Goal: Register for event/course

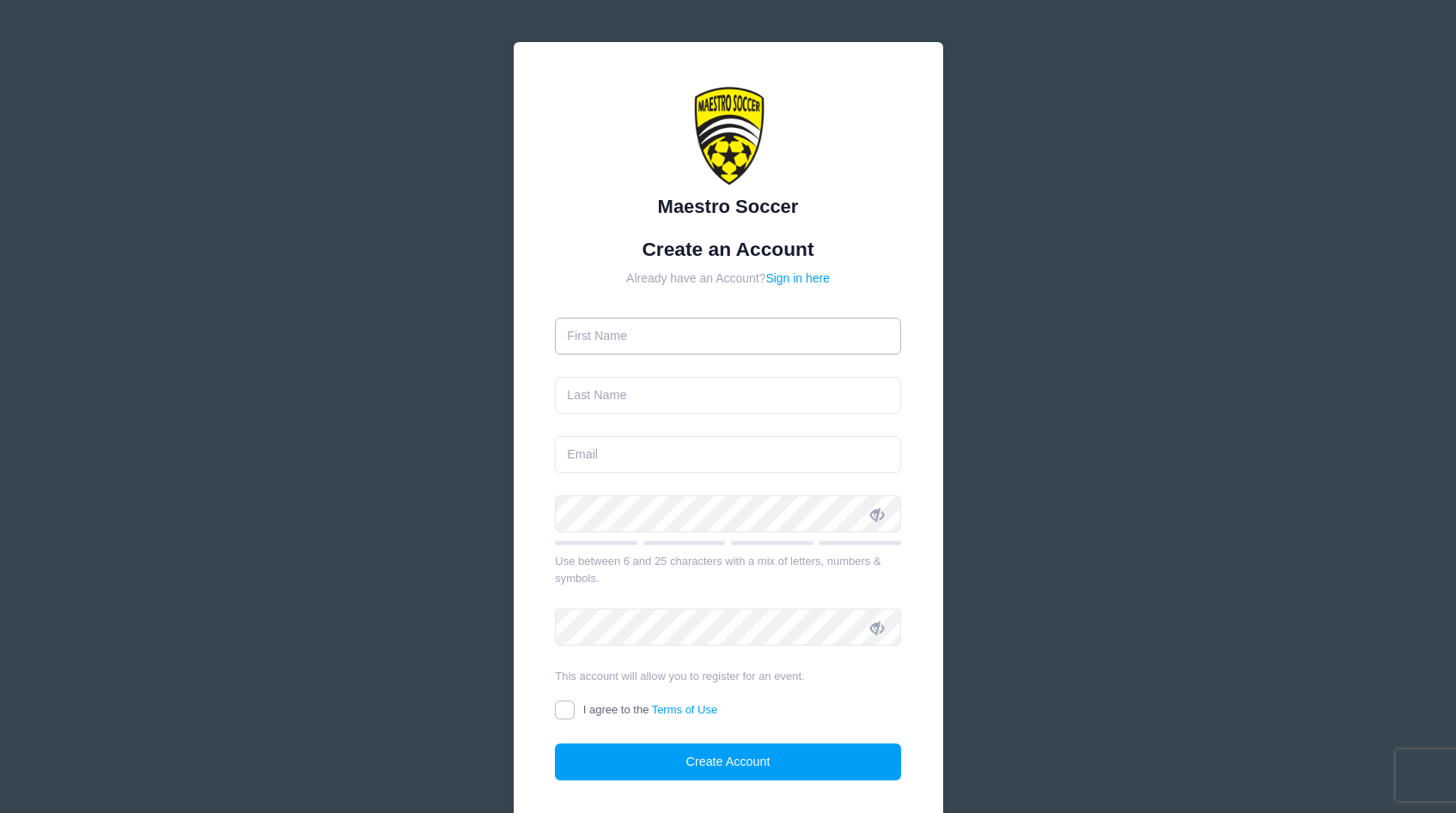
click at [623, 333] on input "text" at bounding box center [728, 336] width 346 height 37
type input "Matisse"
click at [596, 394] on input "text" at bounding box center [728, 396] width 346 height 37
type input "Vatoci"
click at [579, 455] on input "email" at bounding box center [728, 455] width 346 height 37
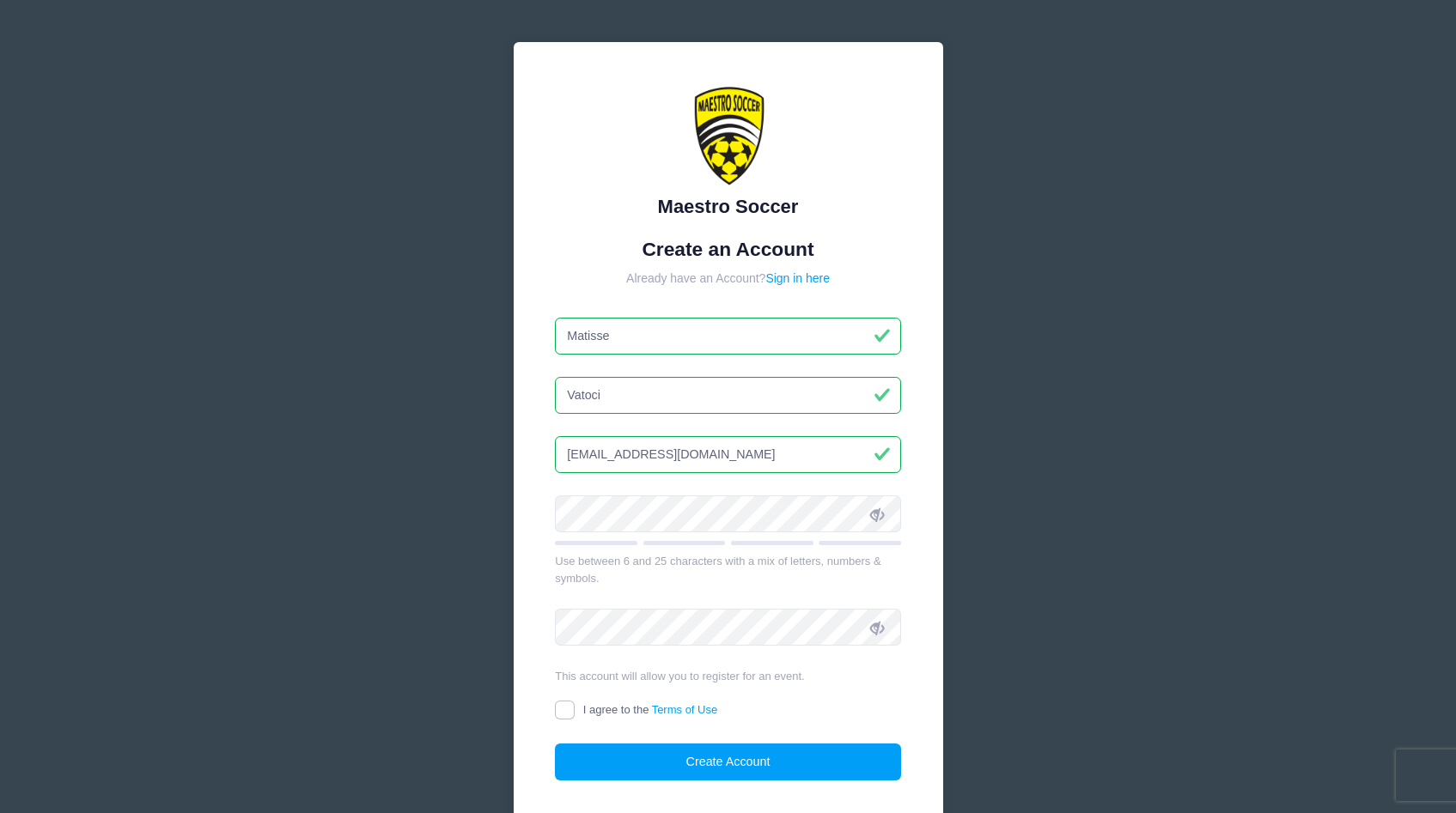
type input "[EMAIL_ADDRESS][DOMAIN_NAME]"
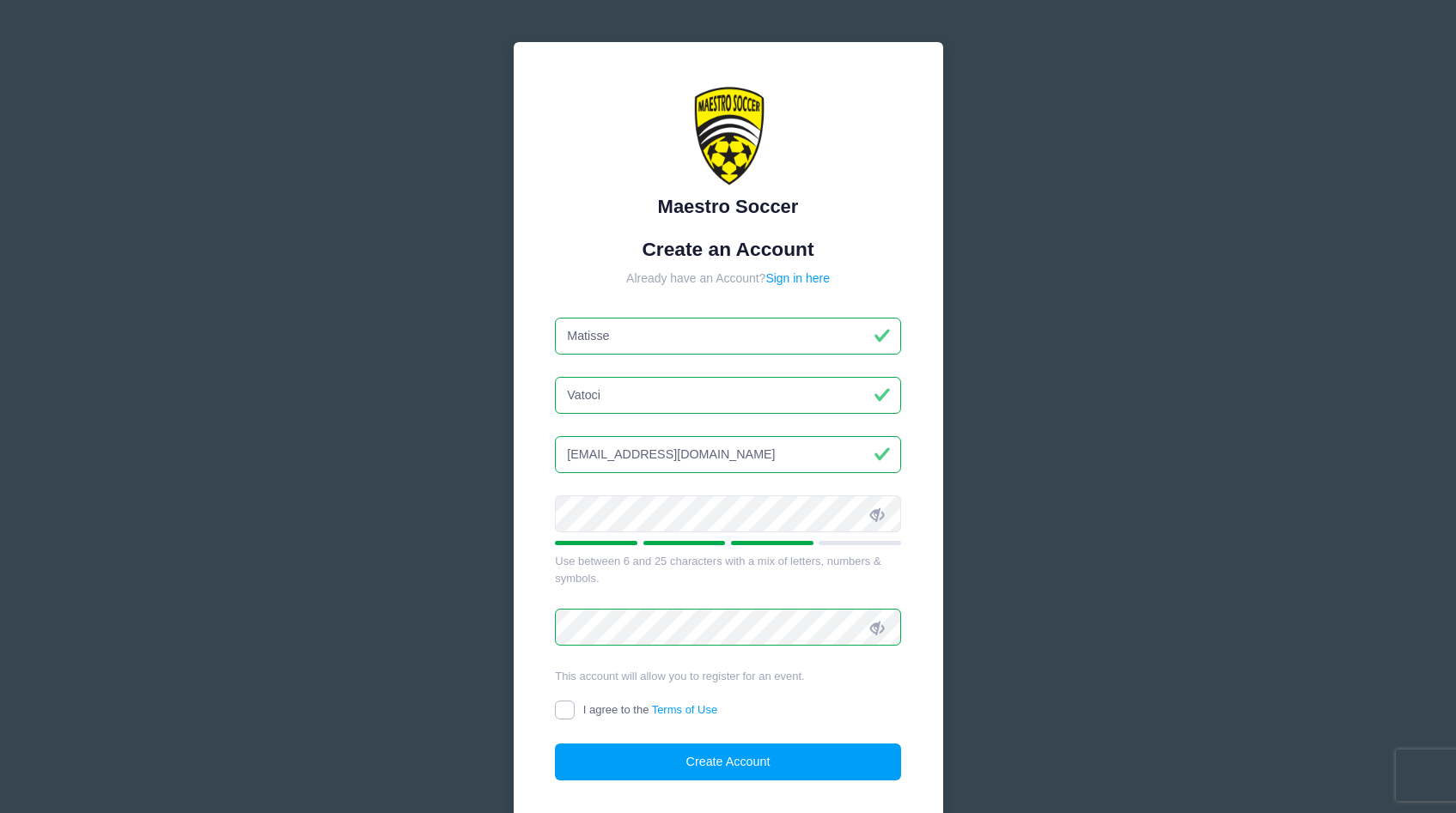
click at [563, 710] on input "I agree to the Terms of Use" at bounding box center [564, 711] width 19 height 19
checkbox input "true"
click at [651, 765] on button "Create Account" at bounding box center [728, 762] width 346 height 37
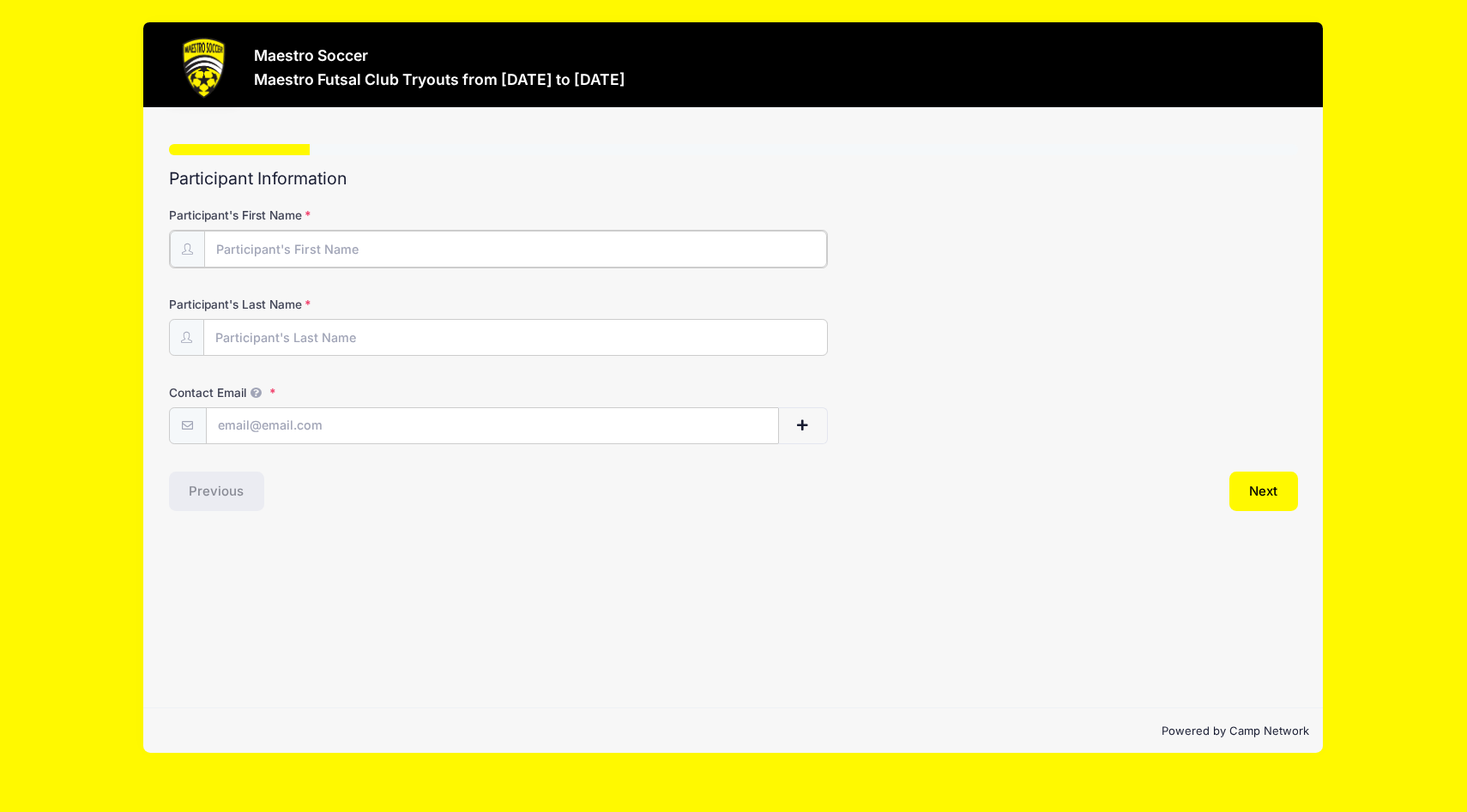
click at [309, 250] on input "Participant's First Name" at bounding box center [515, 249] width 623 height 37
type input "Matisse"
click at [262, 336] on input "Participant's Last Name" at bounding box center [515, 336] width 623 height 37
type input "Vatoci"
click at [243, 424] on input "Contact Email" at bounding box center [493, 425] width 572 height 37
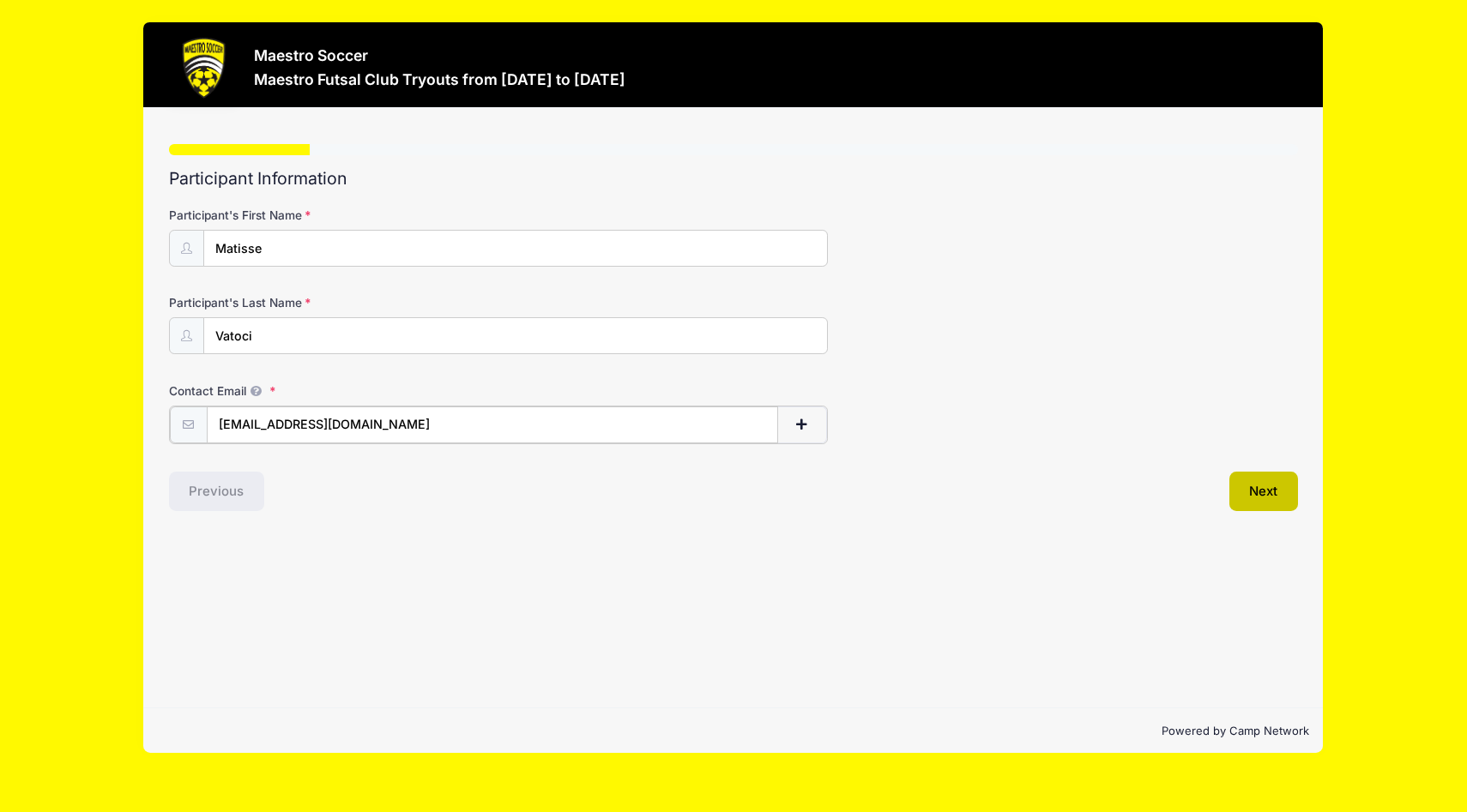
type input "[EMAIL_ADDRESS][DOMAIN_NAME]"
click at [1252, 489] on button "Next" at bounding box center [1264, 490] width 70 height 40
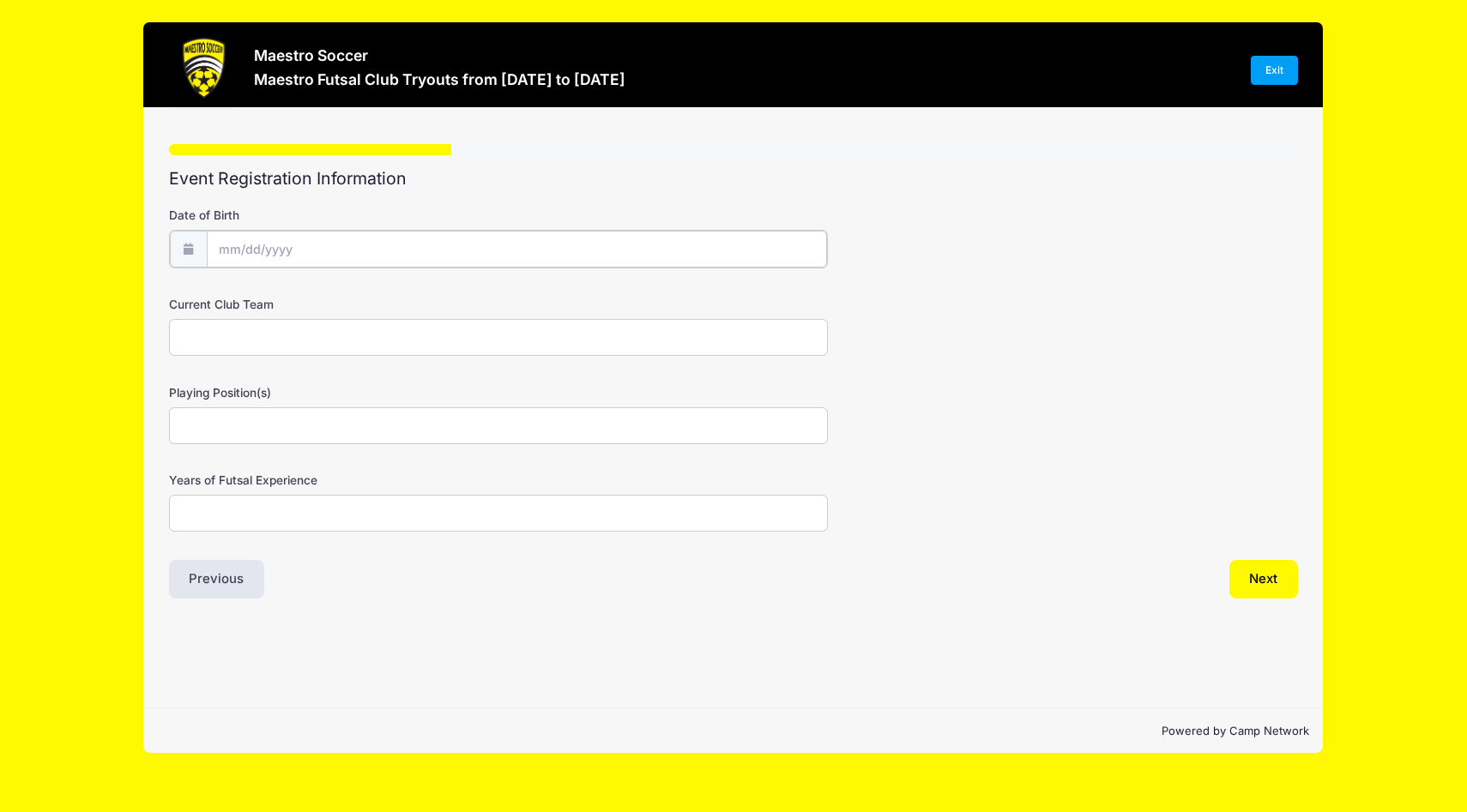
click at [246, 246] on input "Date of Birth" at bounding box center [517, 249] width 620 height 37
click at [233, 247] on input "Date of Birth" at bounding box center [517, 249] width 620 height 37
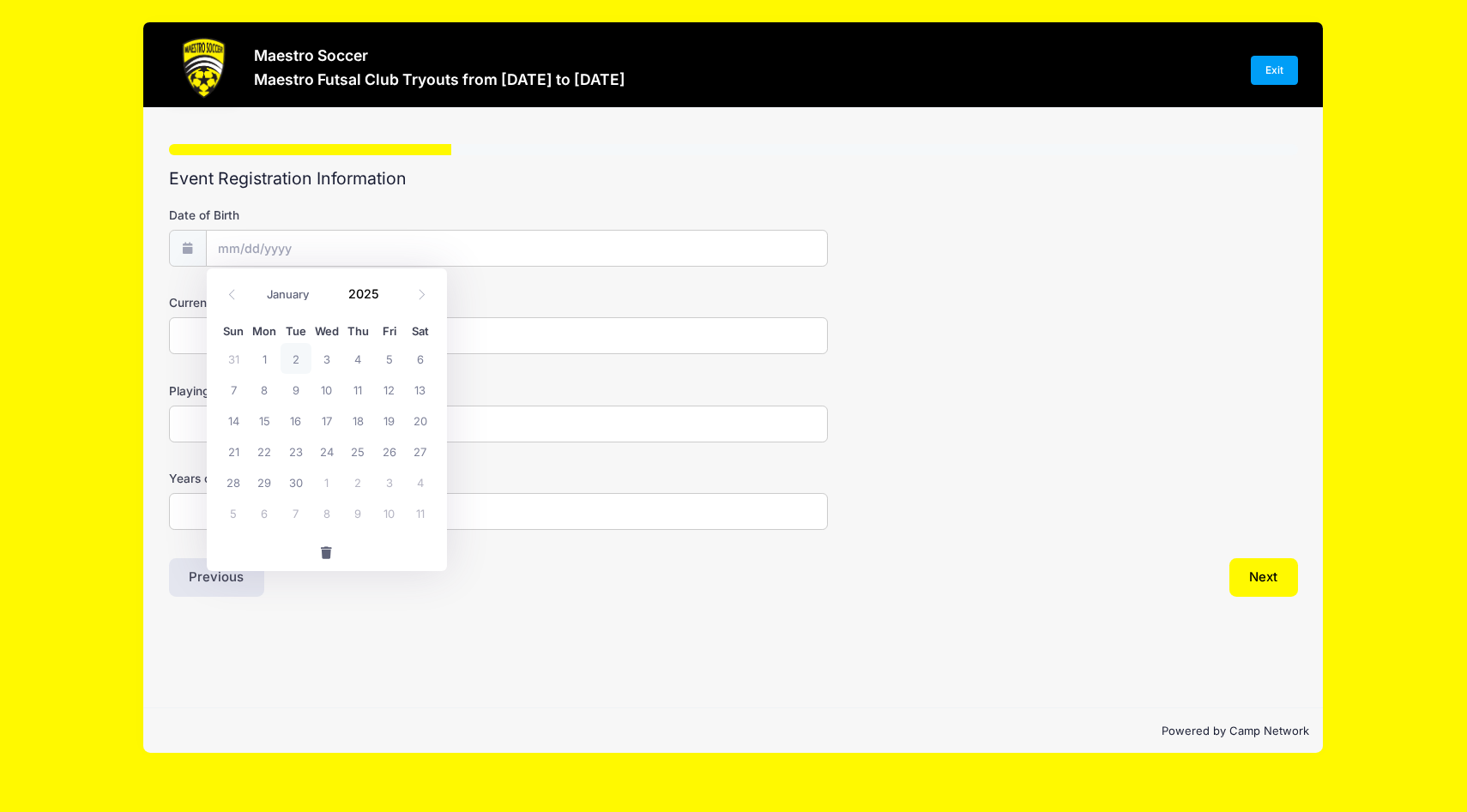
click at [184, 251] on icon at bounding box center [188, 248] width 14 height 11
click at [220, 247] on input "Date of Birth" at bounding box center [517, 249] width 620 height 37
click at [239, 290] on span at bounding box center [232, 293] width 28 height 29
click at [230, 292] on icon at bounding box center [232, 294] width 11 height 11
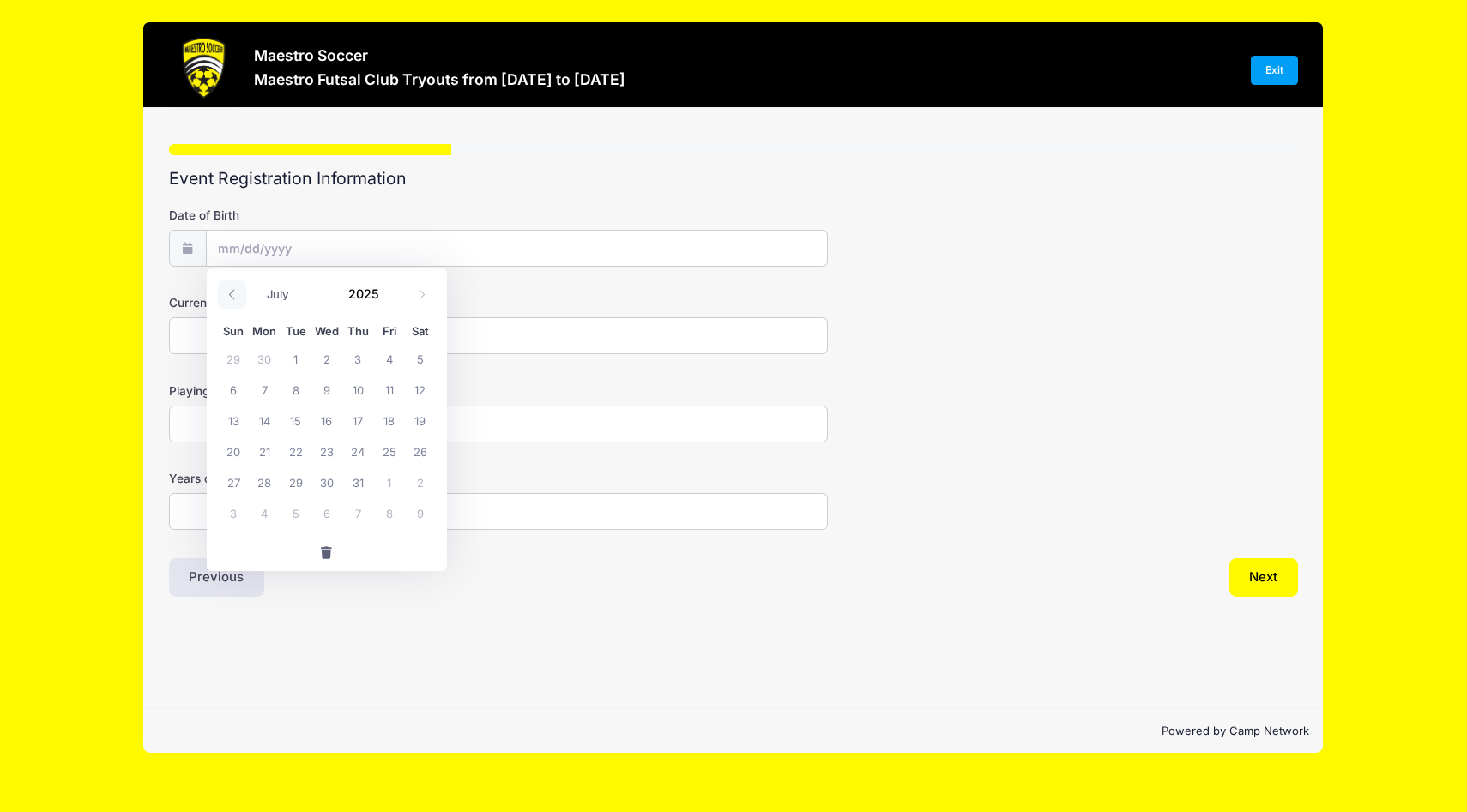
click at [230, 292] on icon at bounding box center [232, 294] width 11 height 11
click at [232, 294] on icon at bounding box center [232, 294] width 11 height 11
select select "4"
click at [388, 286] on span at bounding box center [389, 286] width 12 height 13
click at [388, 297] on span at bounding box center [389, 299] width 12 height 13
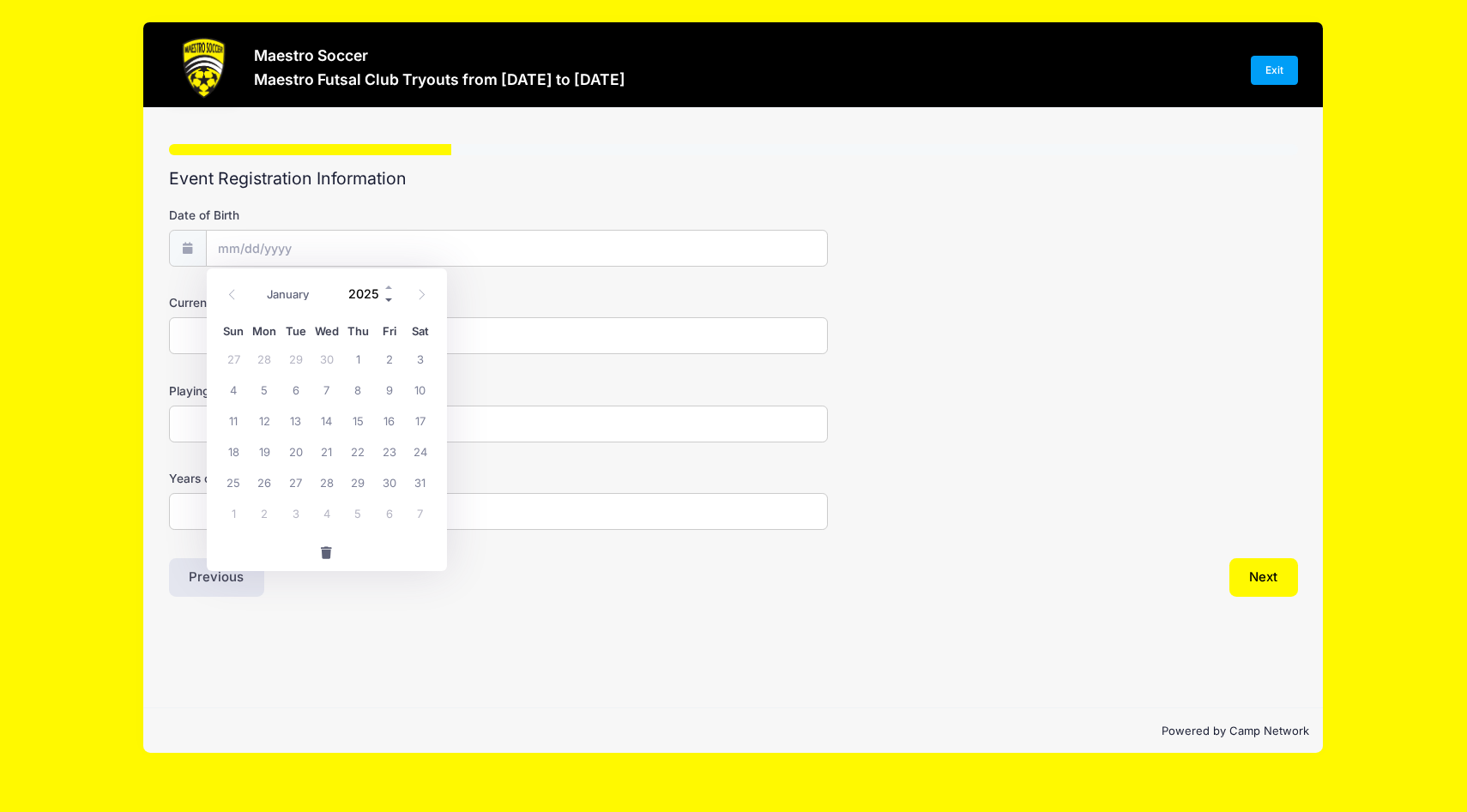
click at [388, 297] on span at bounding box center [389, 299] width 12 height 13
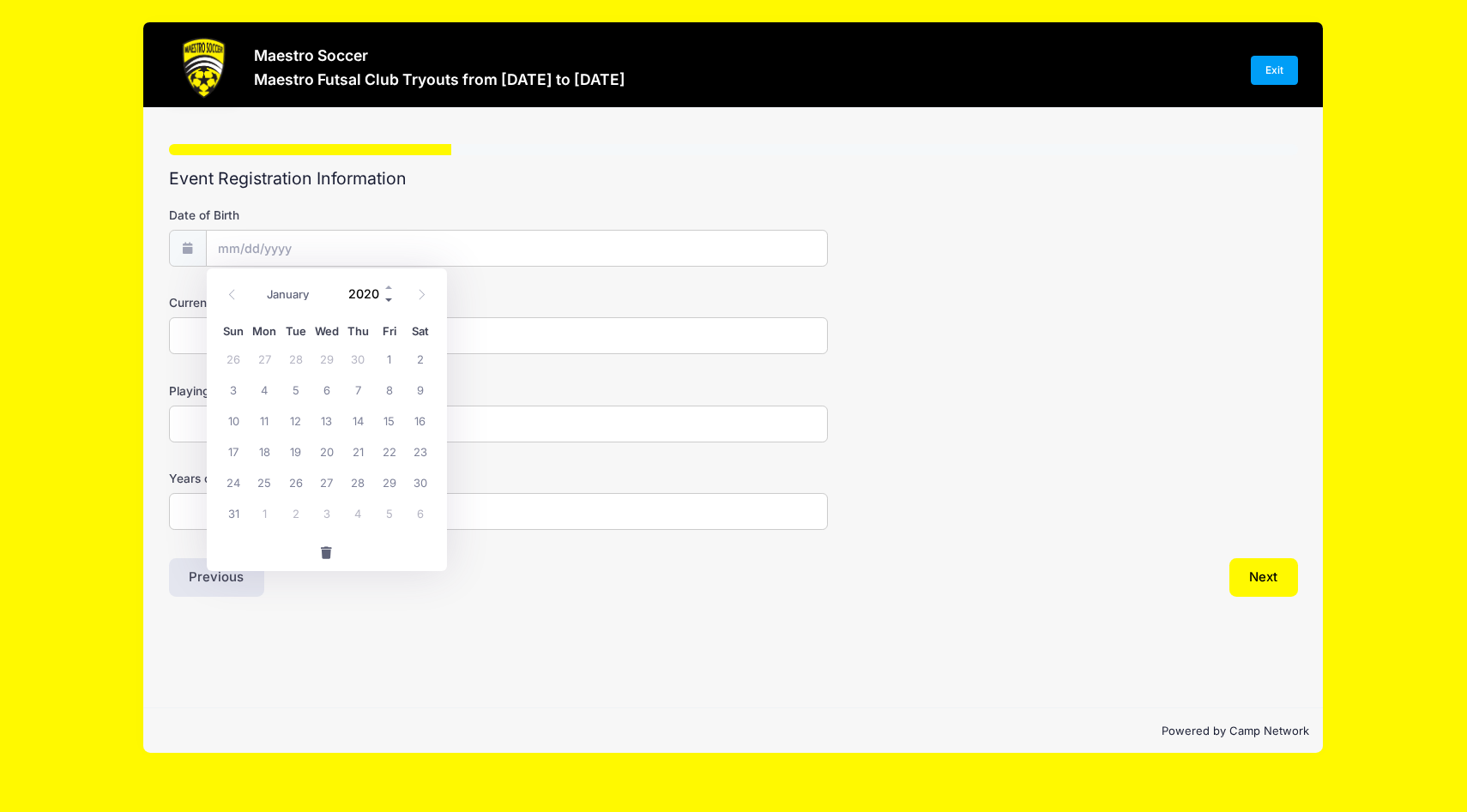
click at [388, 297] on span at bounding box center [389, 299] width 12 height 13
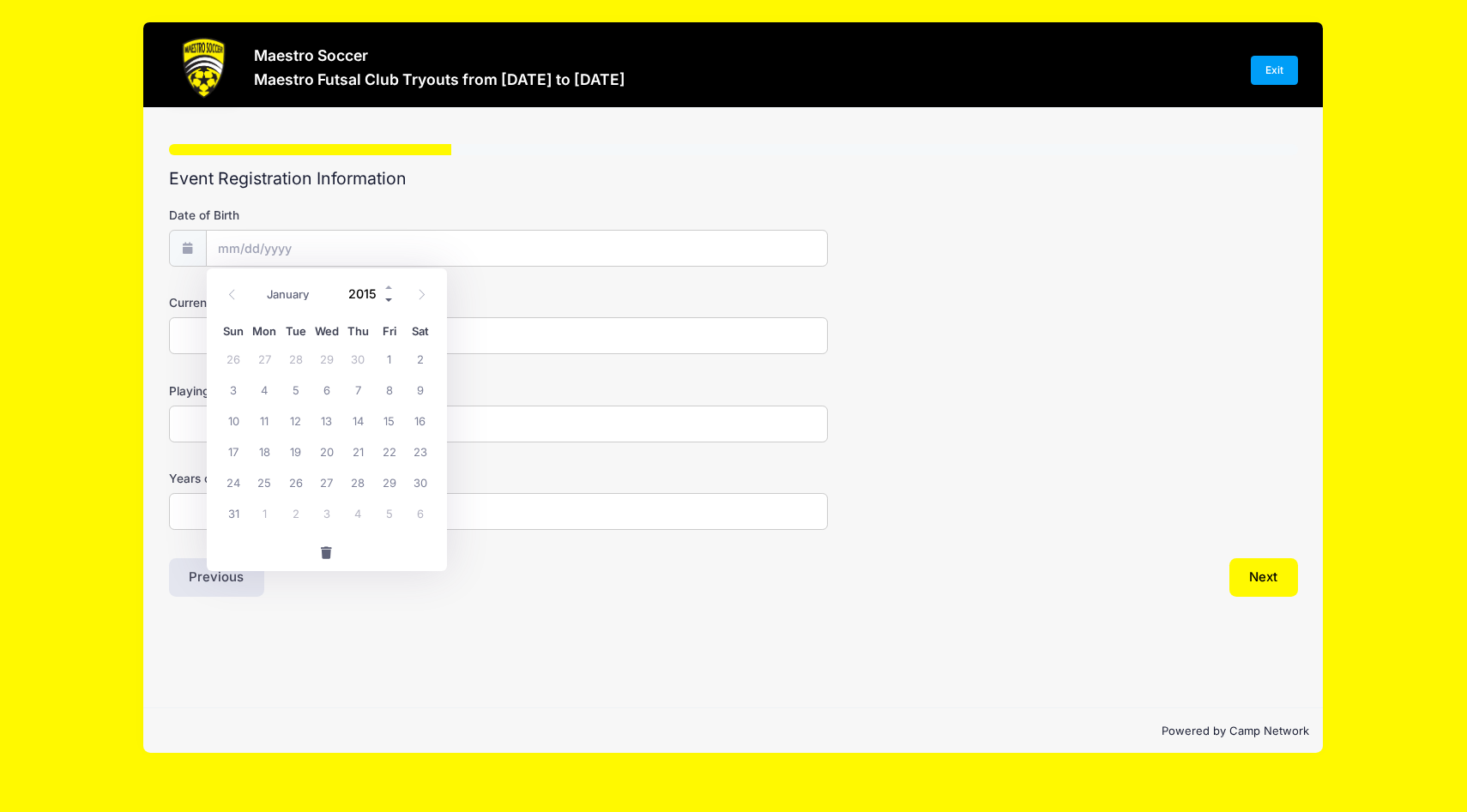
click at [388, 297] on span at bounding box center [389, 299] width 12 height 13
type input "2011"
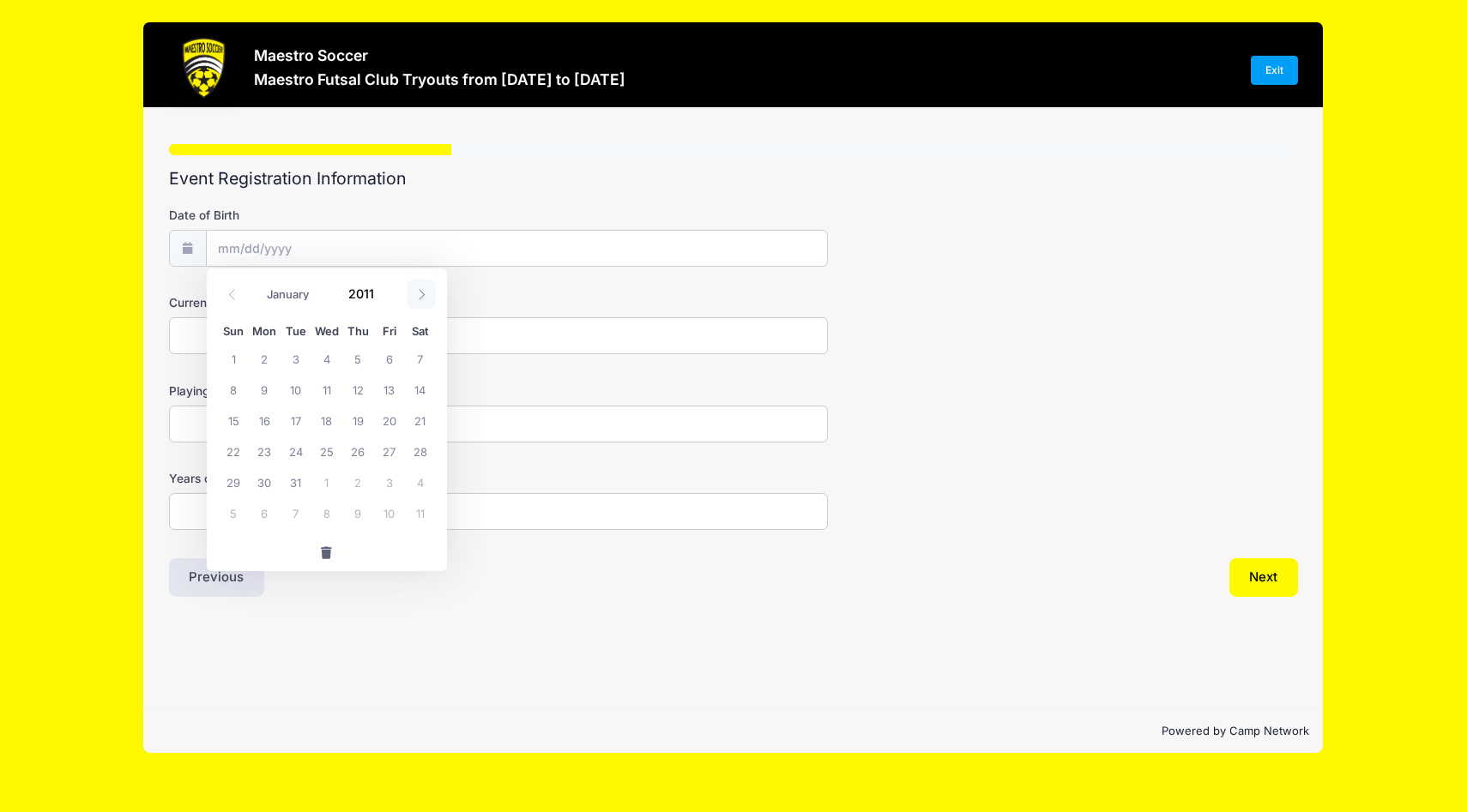
click at [425, 295] on icon at bounding box center [421, 294] width 11 height 11
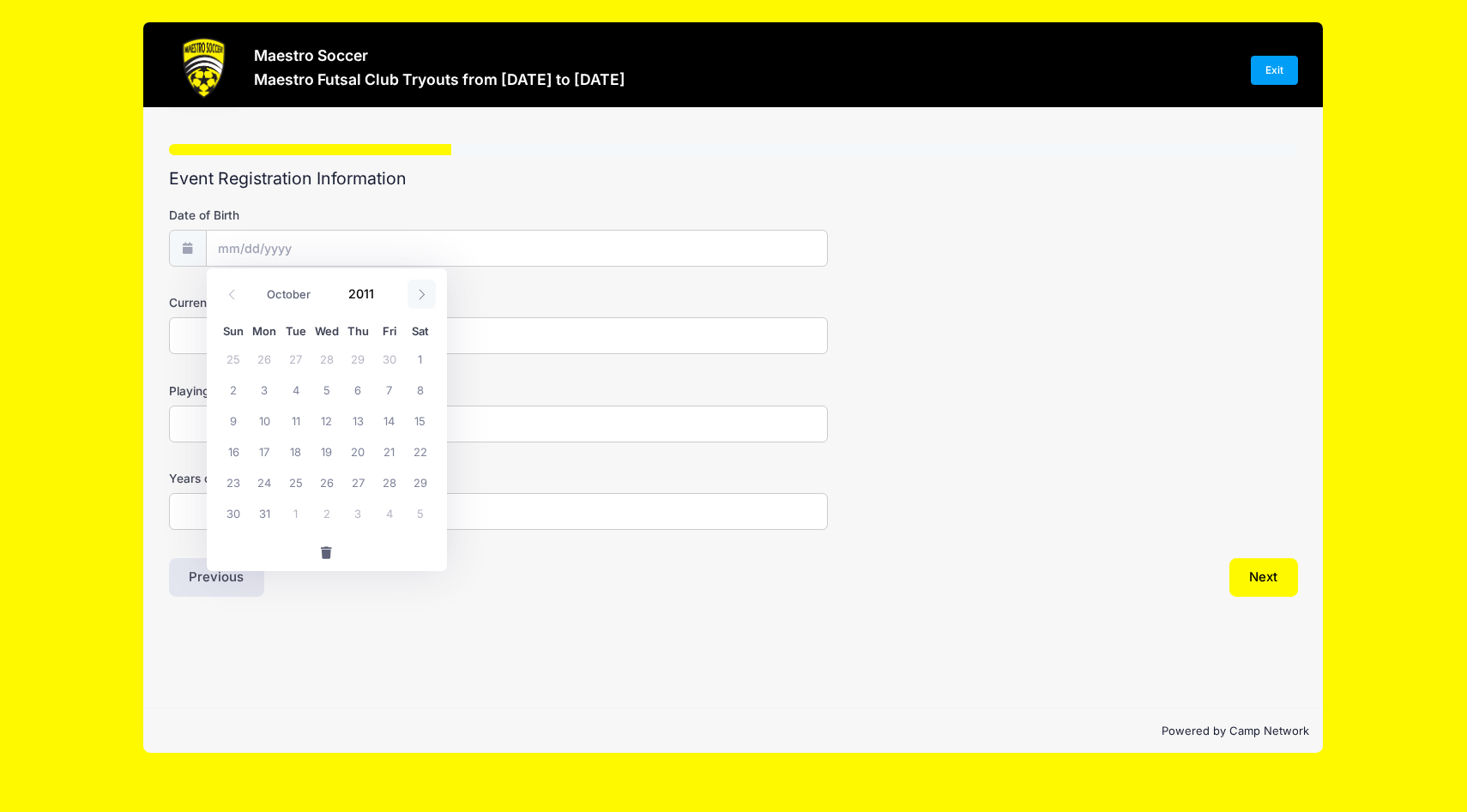
click at [425, 295] on icon at bounding box center [421, 294] width 11 height 11
select select "11"
click at [364, 451] on span "22" at bounding box center [358, 451] width 31 height 31
type input "12/22/2011"
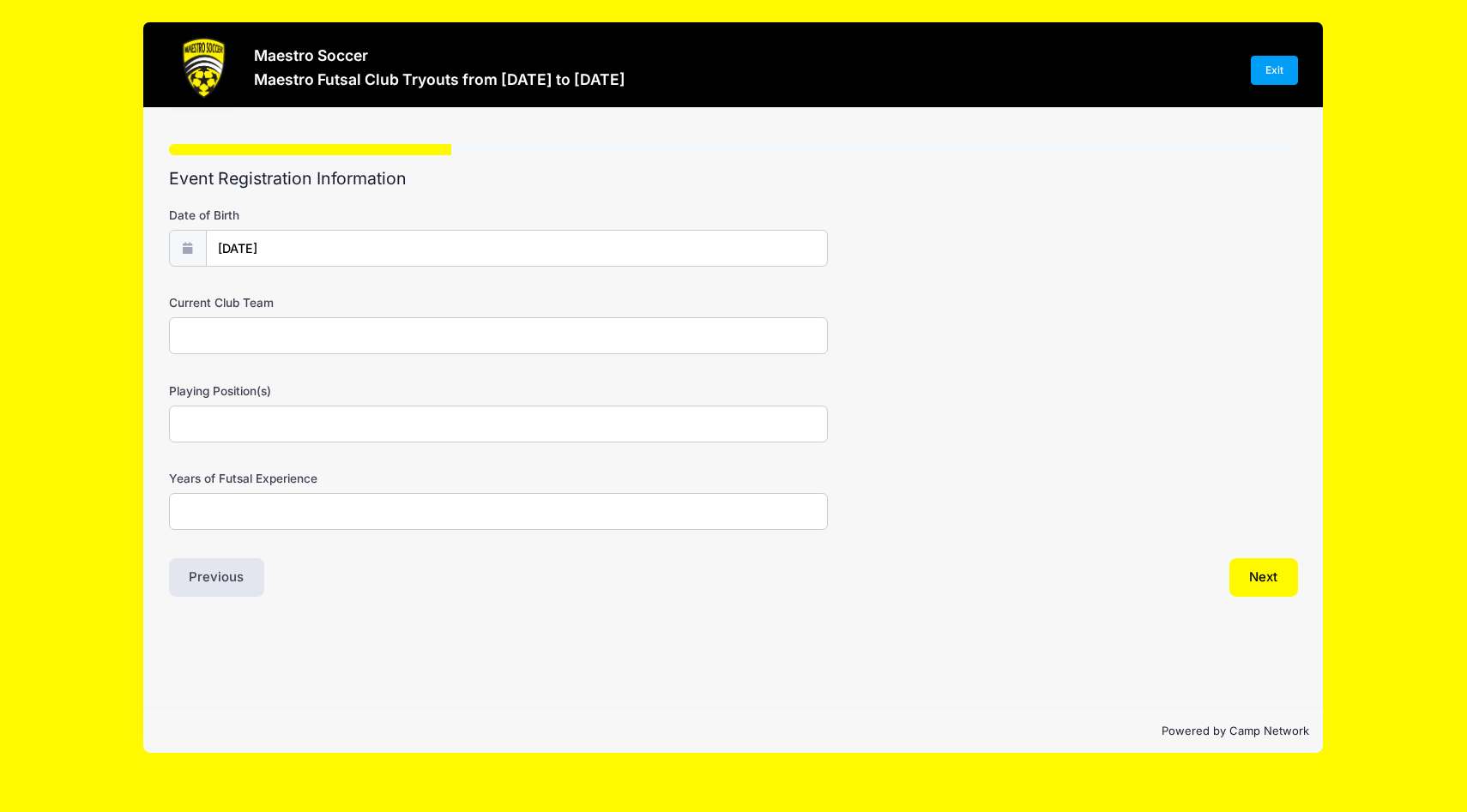
click at [234, 335] on input "Current Club Team" at bounding box center [499, 336] width 659 height 37
type input "NJ Nationals"
click at [208, 423] on input "Playing Position(s)" at bounding box center [499, 424] width 659 height 37
type input "Striker and midfielder"
click at [196, 508] on input "Years of Futsal Experience" at bounding box center [499, 512] width 659 height 37
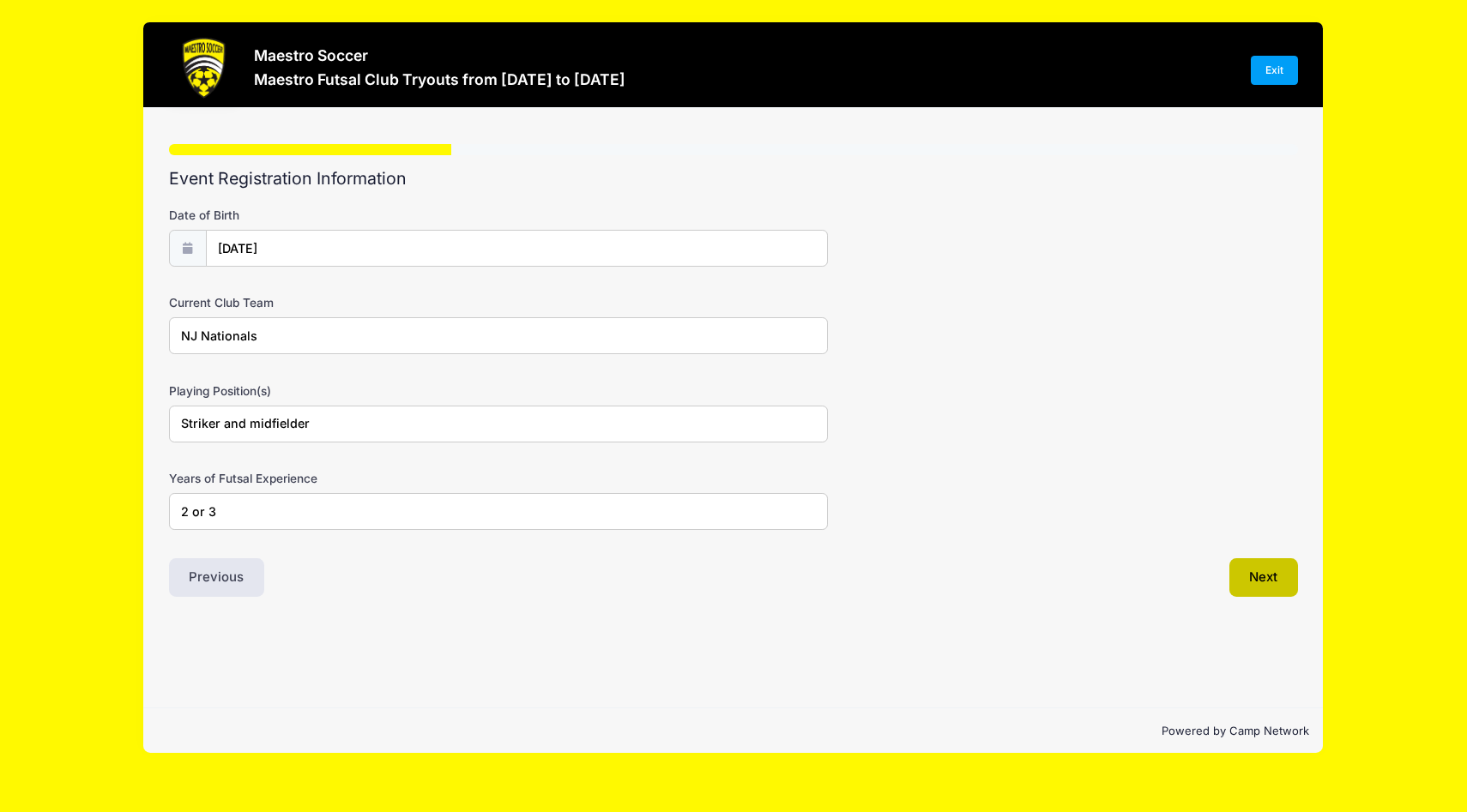
type input "2 or 3"
click at [1248, 578] on button "Next" at bounding box center [1264, 578] width 70 height 40
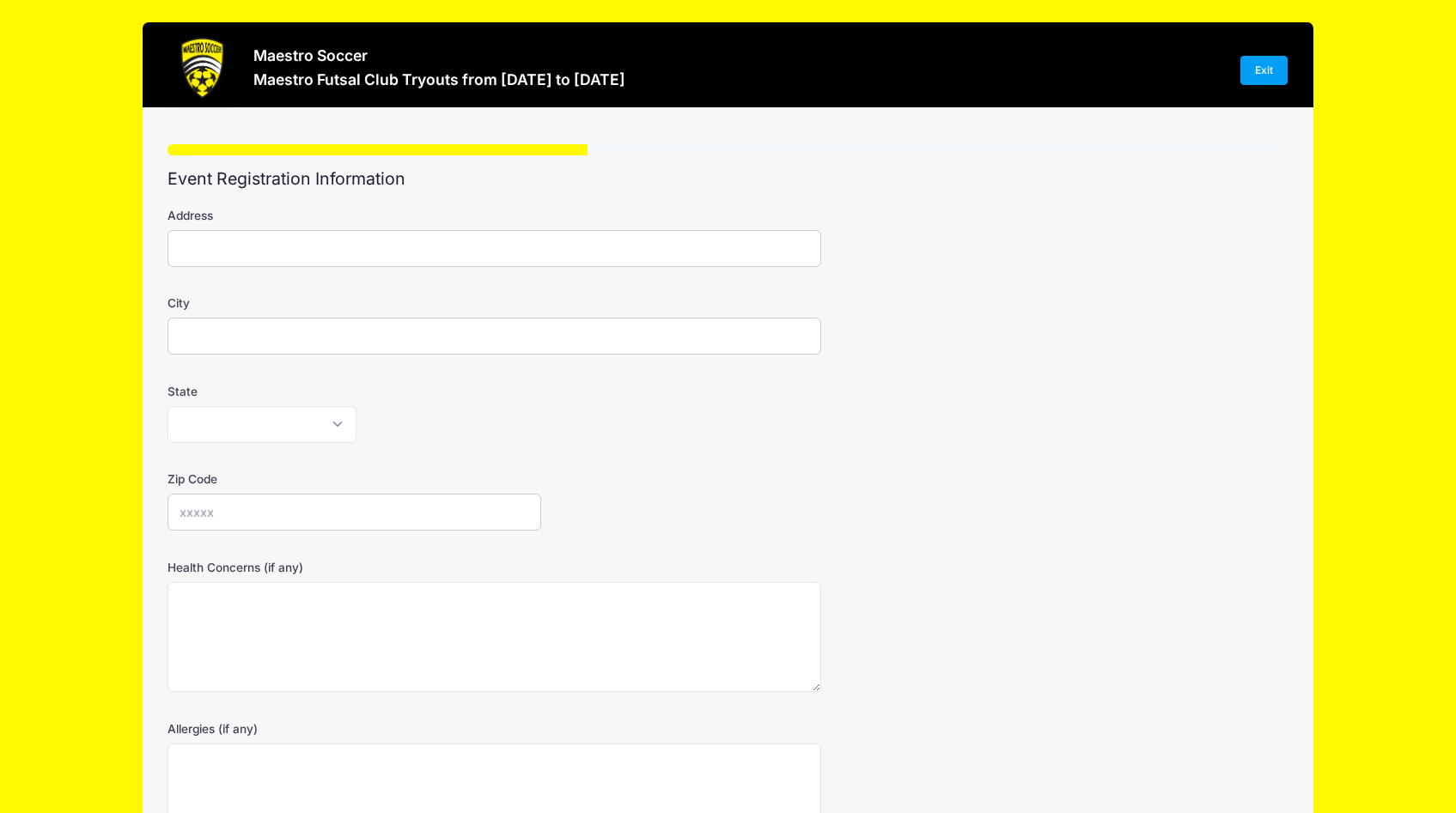
click at [317, 233] on input "Address" at bounding box center [494, 249] width 653 height 37
type input "25 Fairview Ave"
click at [216, 343] on input "City" at bounding box center [494, 336] width 653 height 37
type input "Summit"
click at [194, 420] on select "Alabama Alaska American Samoa Arizona Arkansas Armed Forces Africa Armed Forces…" at bounding box center [262, 425] width 189 height 37
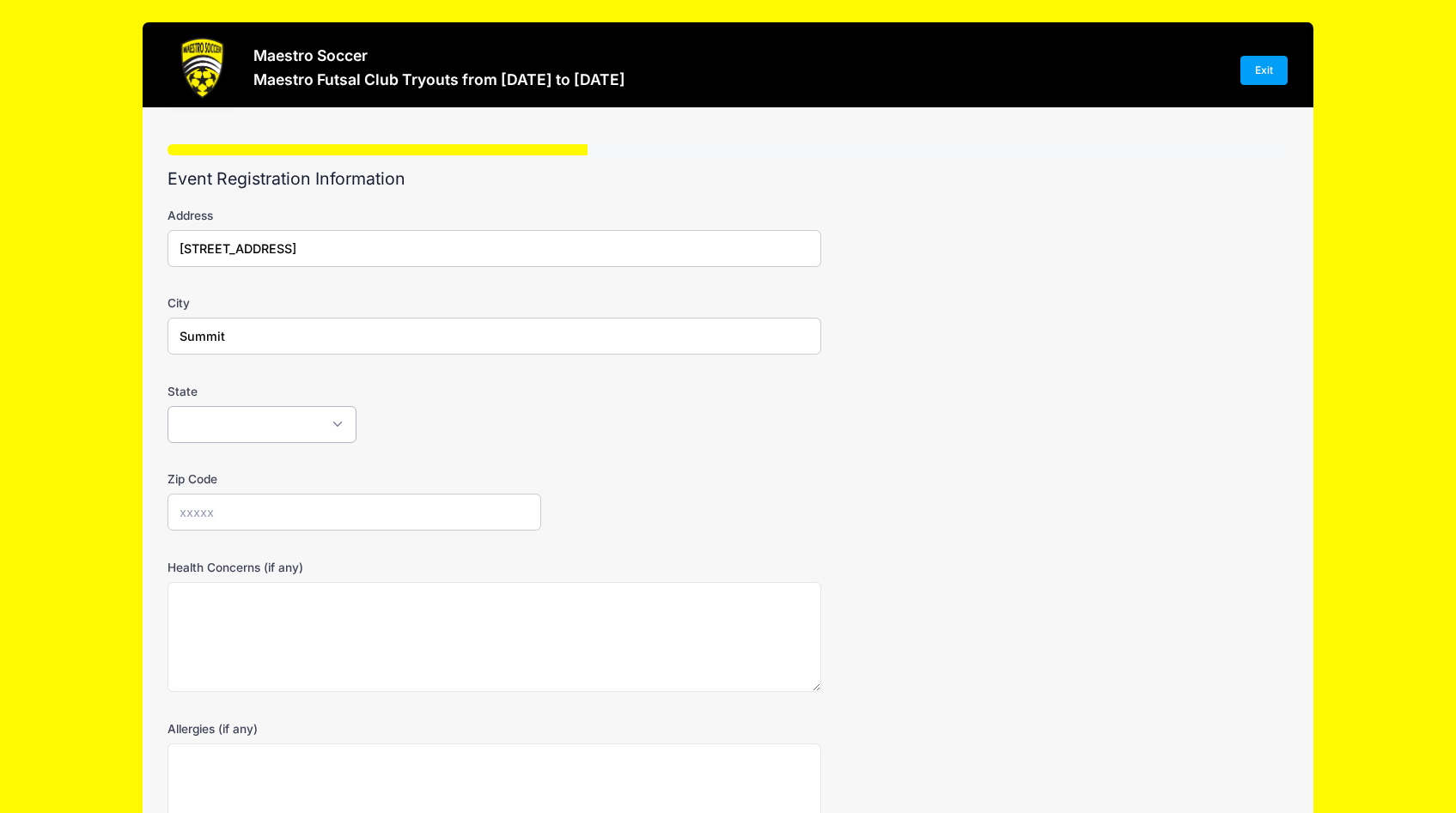
select select "NJ"
click at [168, 406] on select "Alabama Alaska American Samoa Arizona Arkansas Armed Forces Africa Armed Forces…" at bounding box center [262, 425] width 189 height 37
click at [206, 517] on input "Zip Code" at bounding box center [355, 512] width 374 height 37
type input "07901"
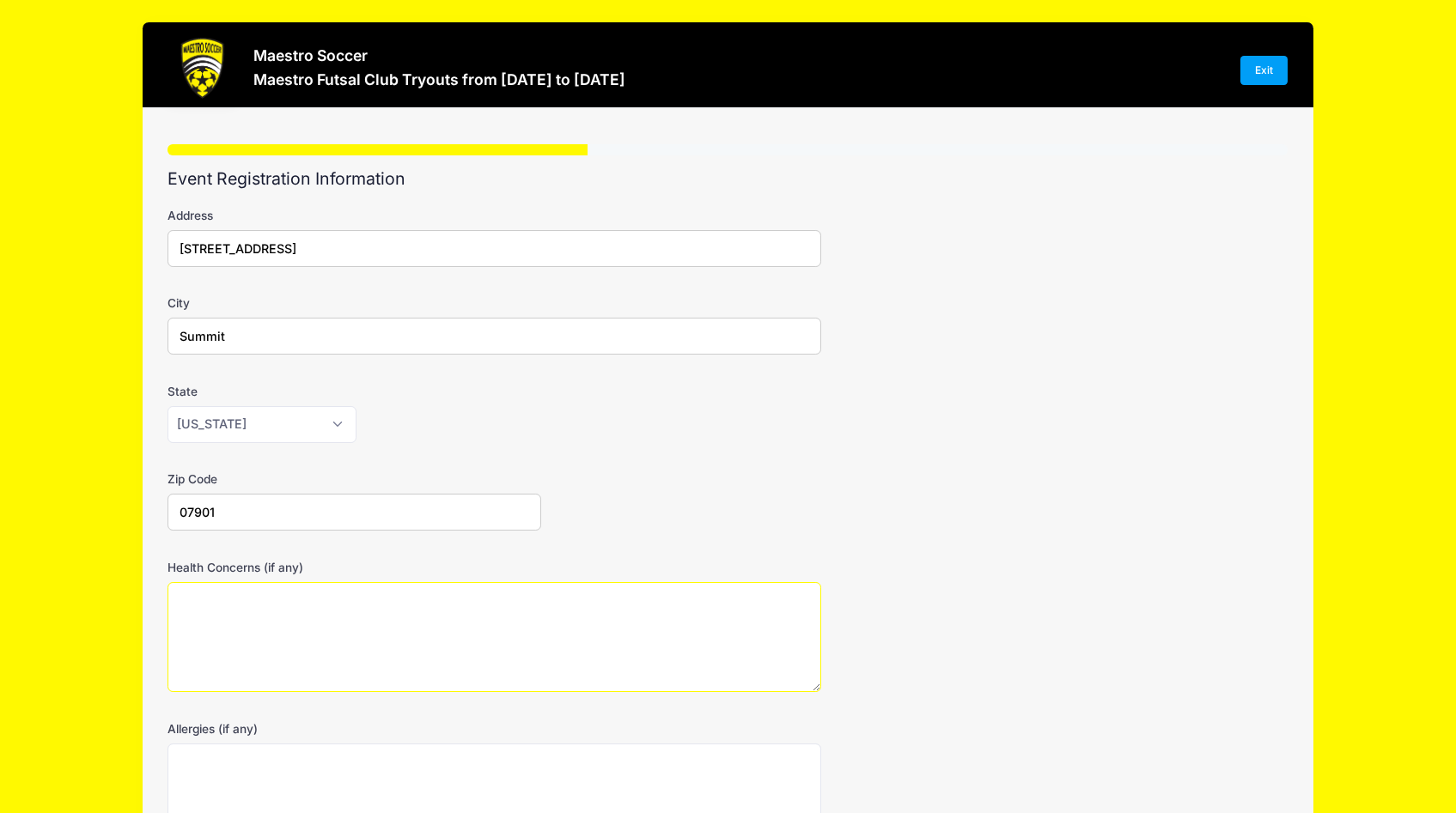
click at [210, 621] on textarea "Health Concerns (if any)" at bounding box center [494, 638] width 653 height 111
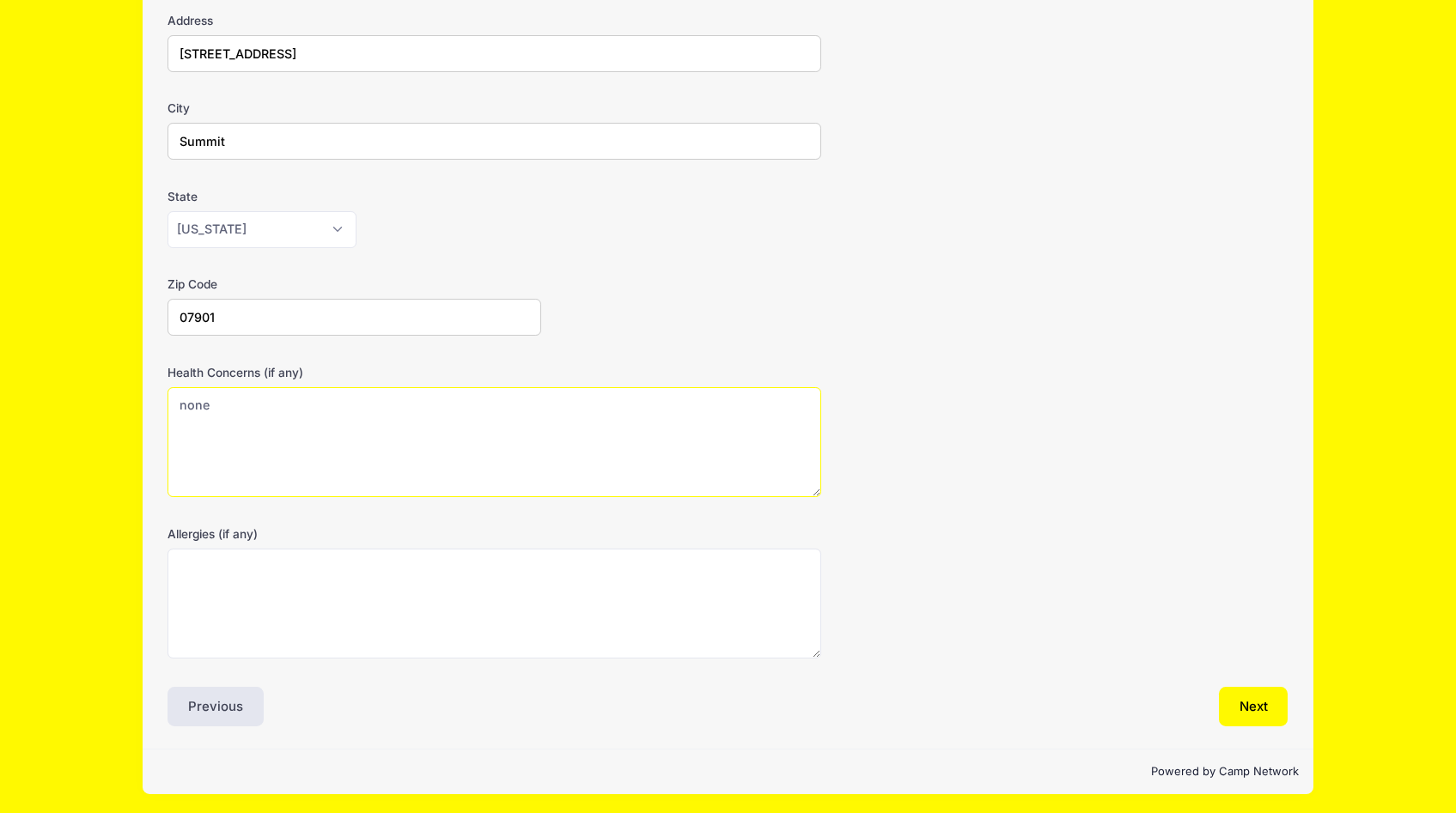
scroll to position [198, 0]
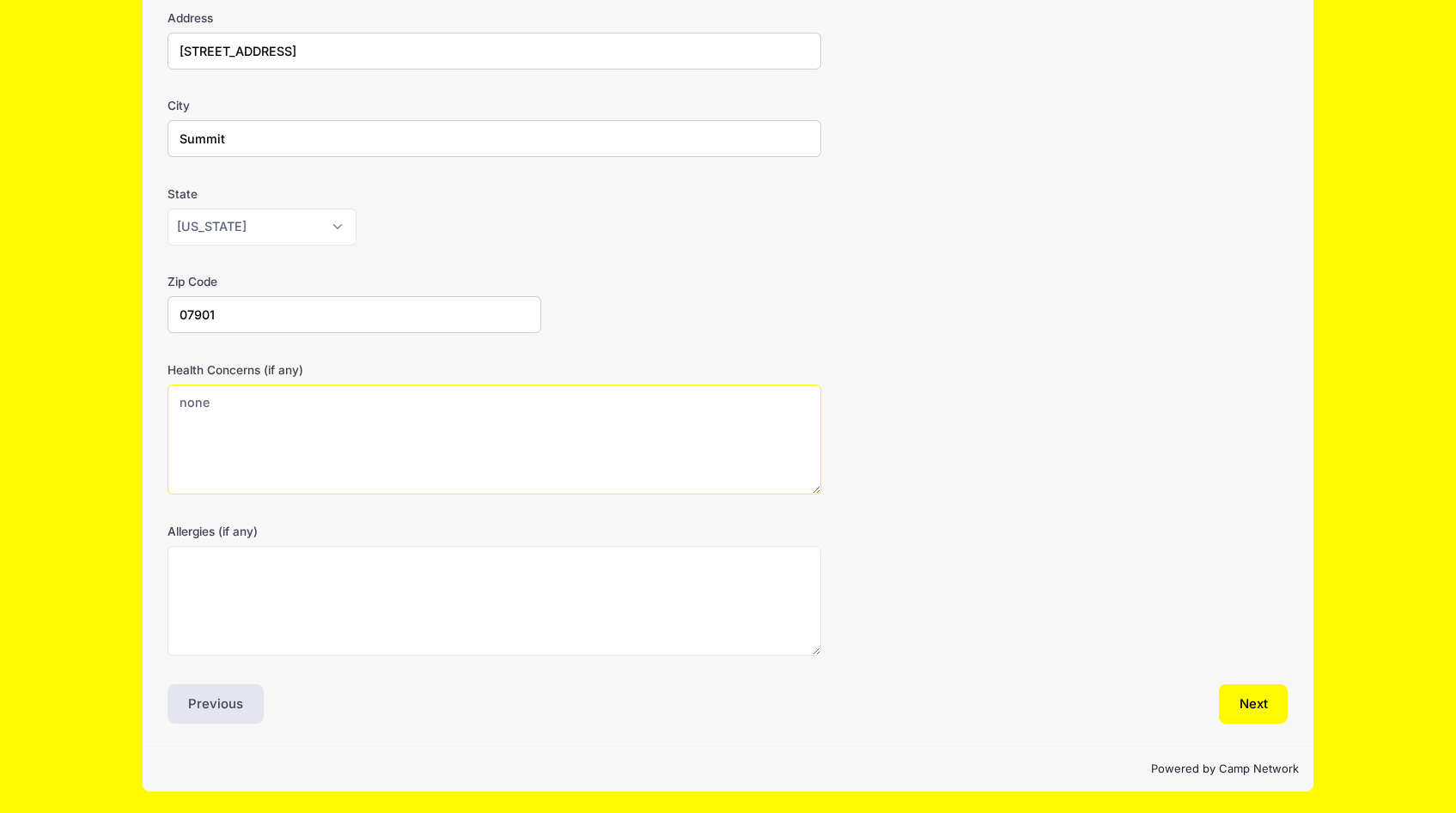
type textarea "none"
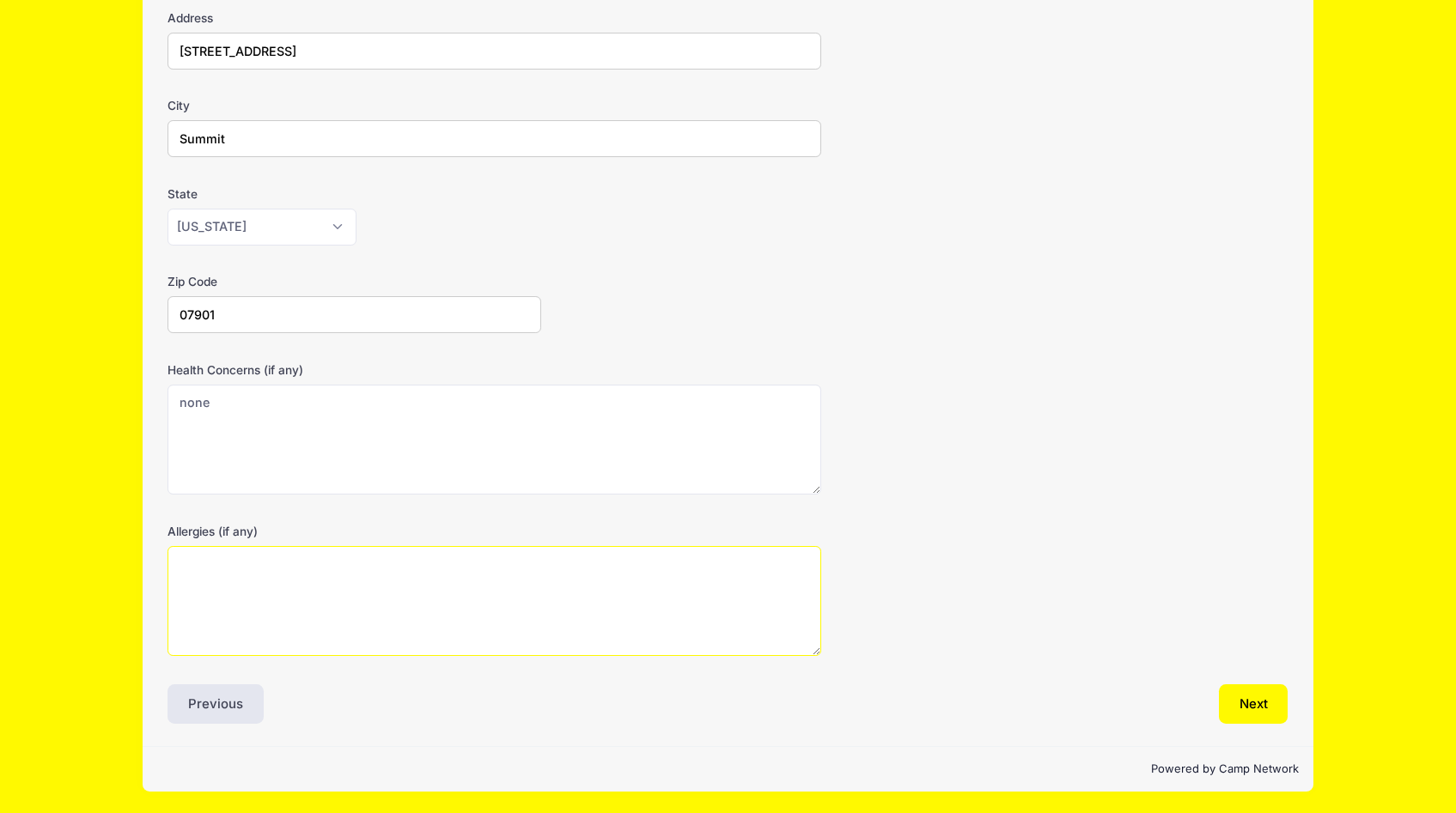
click at [199, 580] on textarea "Allergies (if any)" at bounding box center [494, 601] width 653 height 111
type textarea "none"
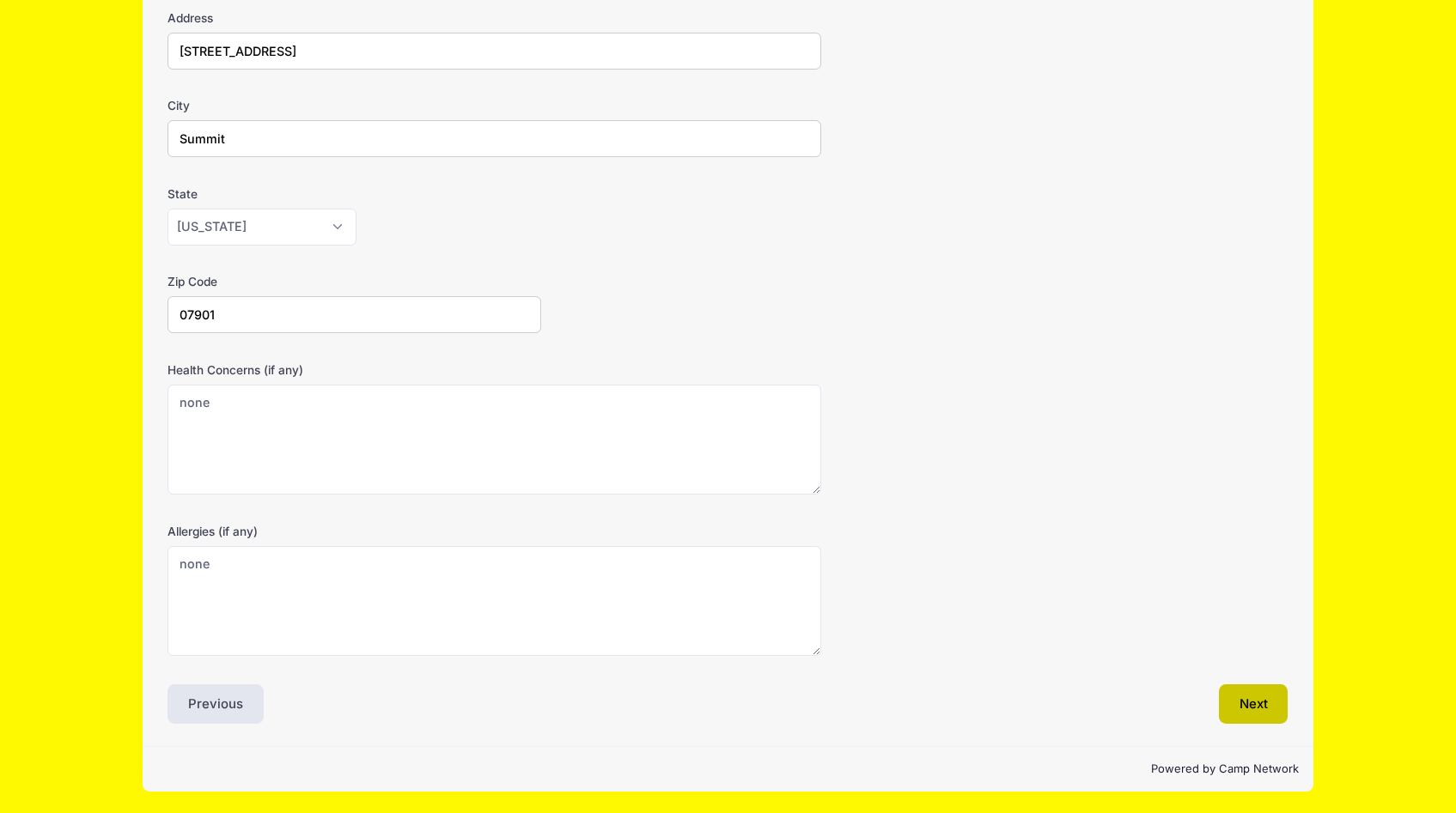
click at [1261, 705] on button "Next" at bounding box center [1253, 704] width 70 height 40
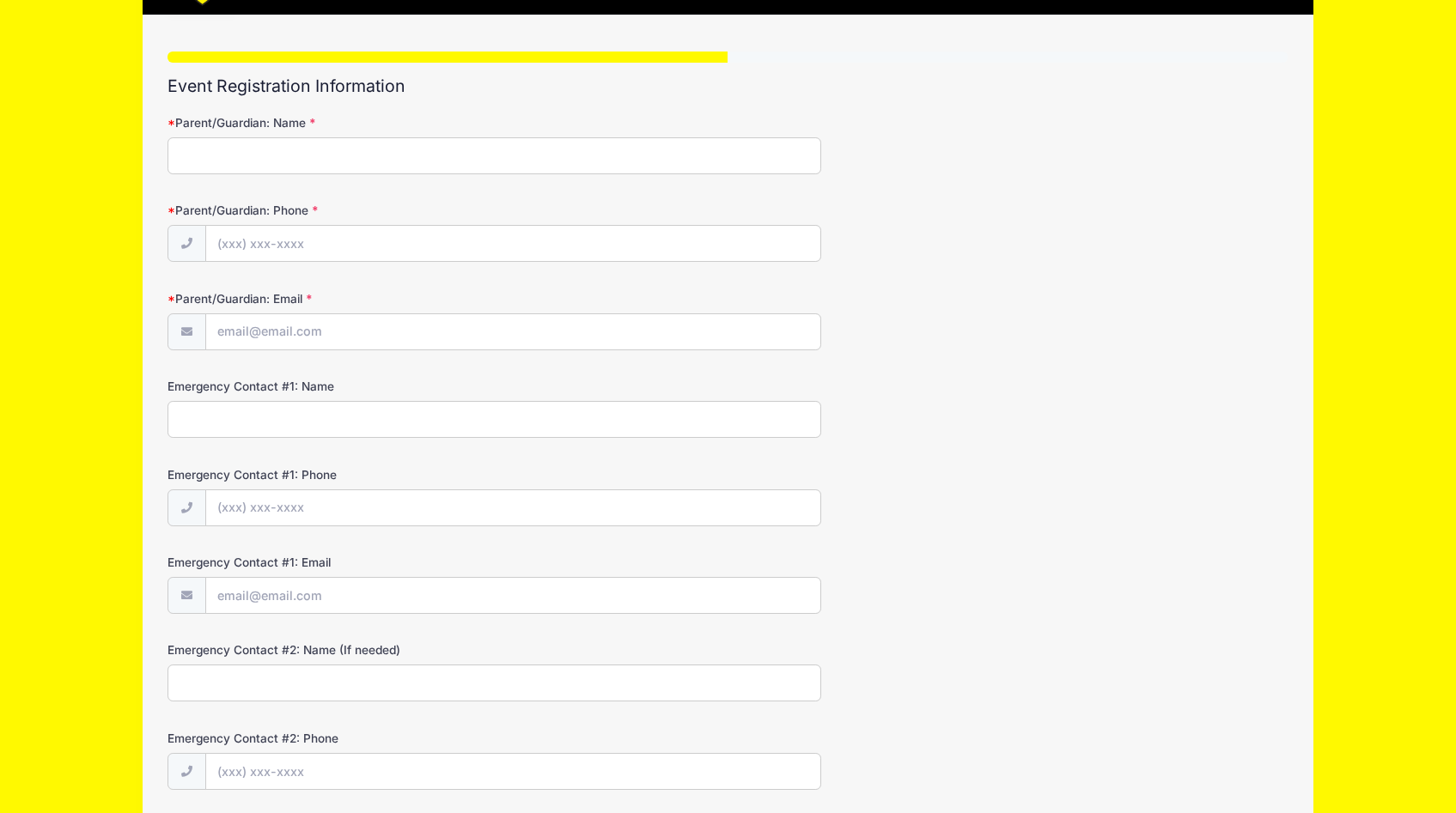
scroll to position [0, 0]
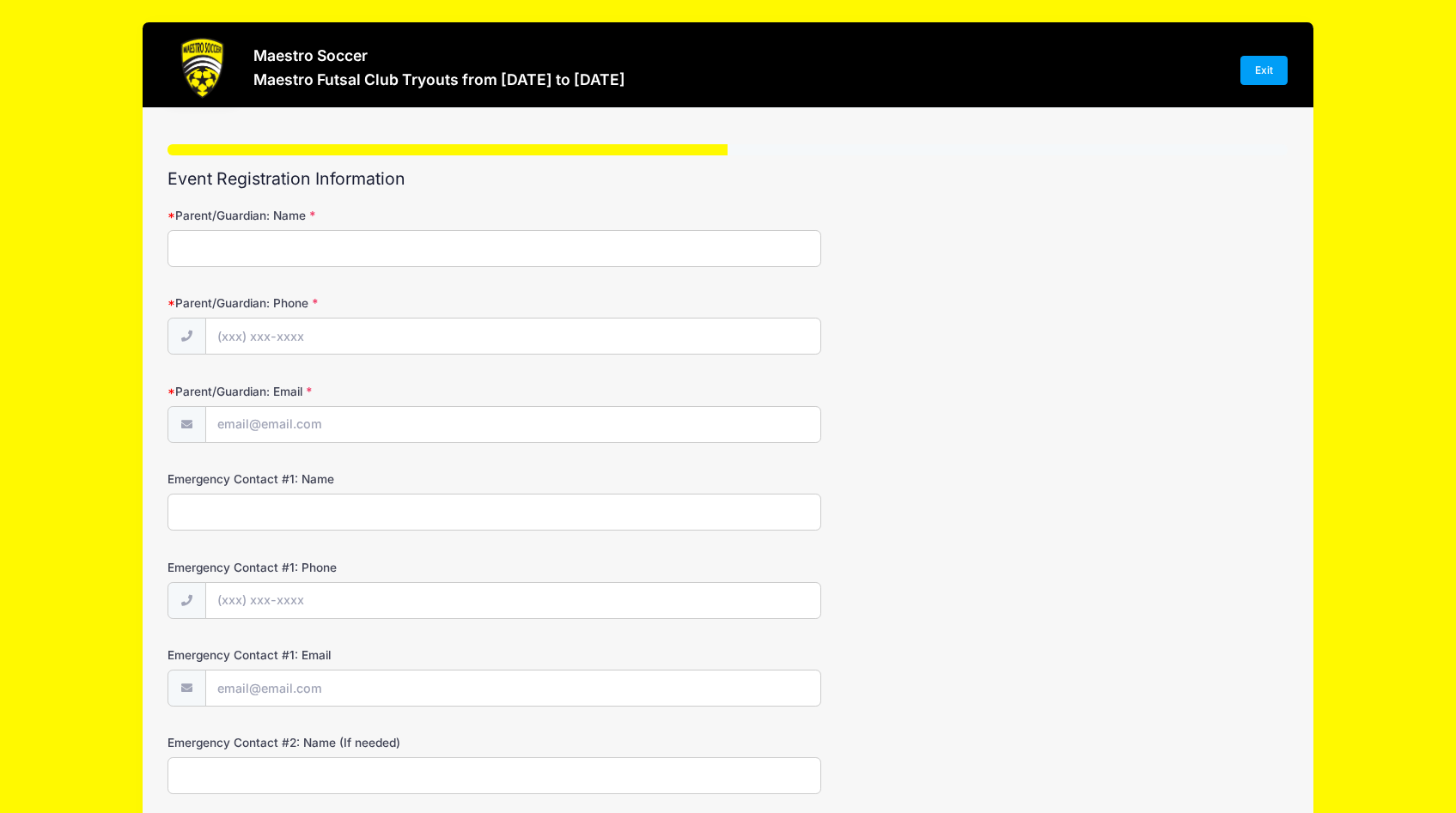
click at [223, 251] on input "Parent/Guardian: Name" at bounding box center [494, 249] width 653 height 37
type input "Etleva Vatoci"
click at [220, 330] on input "Parent/Guardian: Phone" at bounding box center [513, 337] width 614 height 37
type input "(908) 377-0635"
click at [230, 425] on input "Parent/Guardian: Email" at bounding box center [513, 426] width 614 height 37
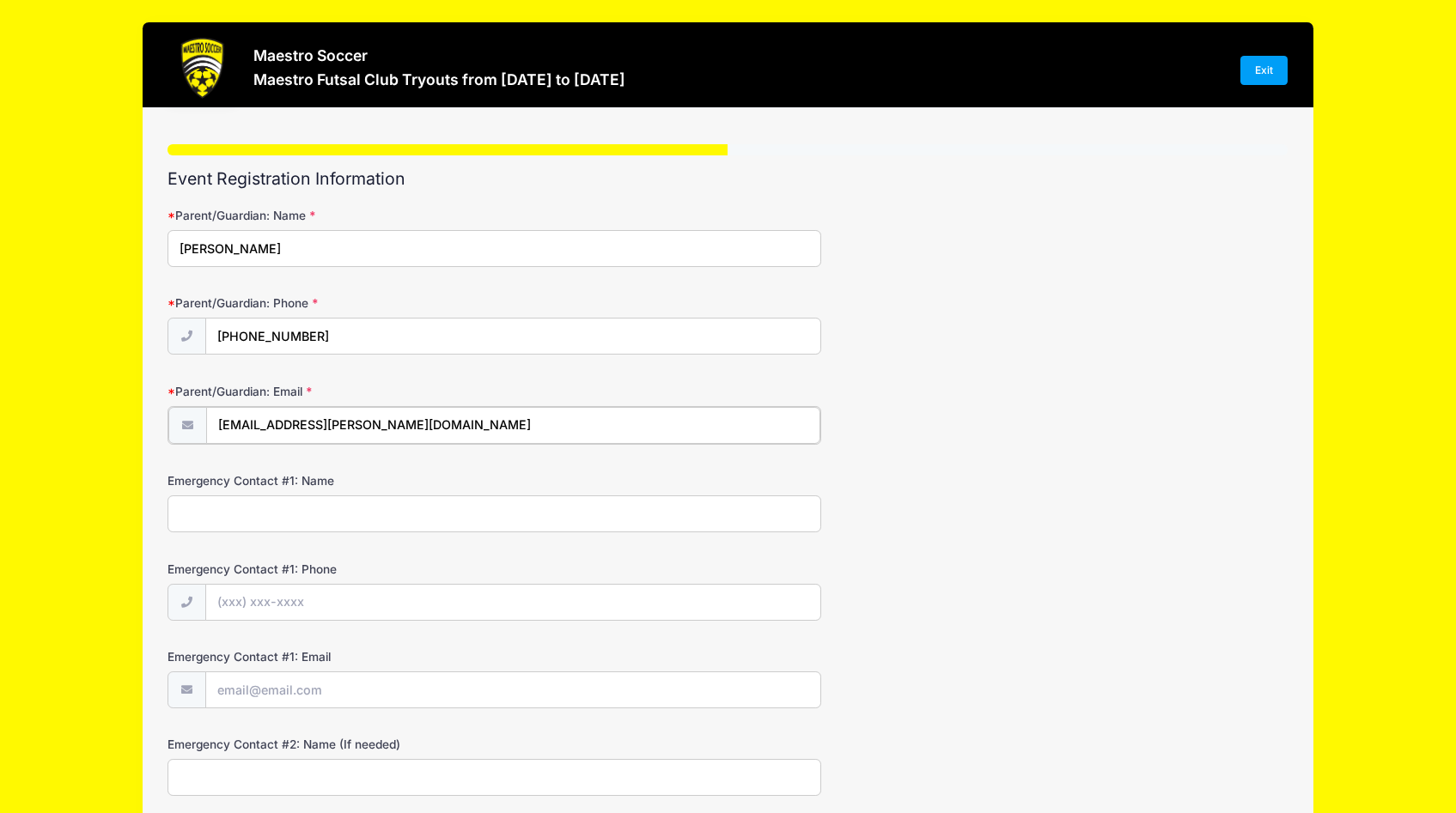
type input "evatoci@livingston.org"
click at [204, 517] on input "Emergency Contact #1: Name" at bounding box center [494, 512] width 653 height 37
type input "Astrit Vatoci"
click at [223, 596] on input "Emergency Contact #1: Phone" at bounding box center [513, 601] width 614 height 37
type input "(908) 377-2074"
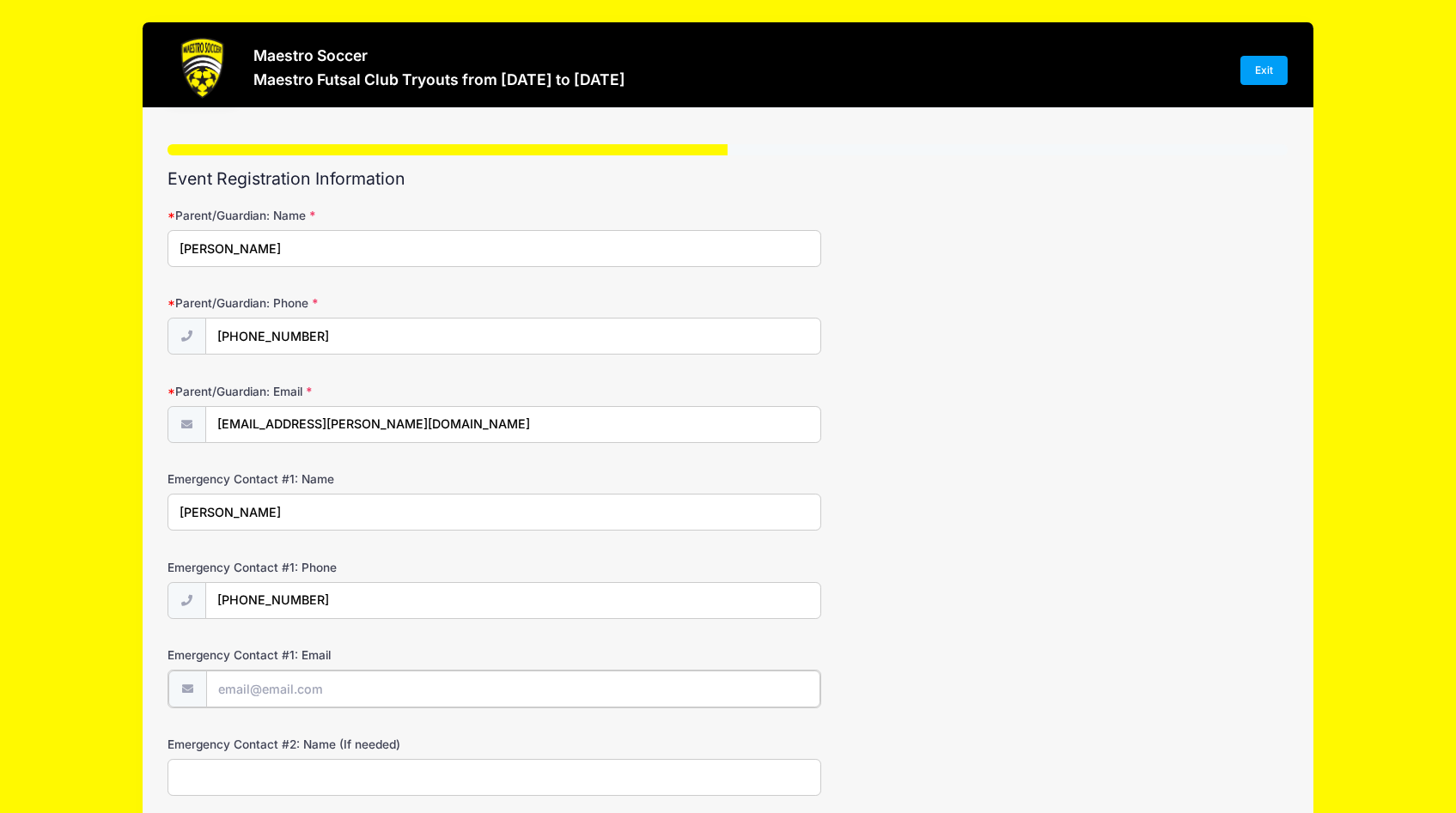
click at [221, 692] on input "Emergency Contact #1: Email" at bounding box center [513, 690] width 614 height 37
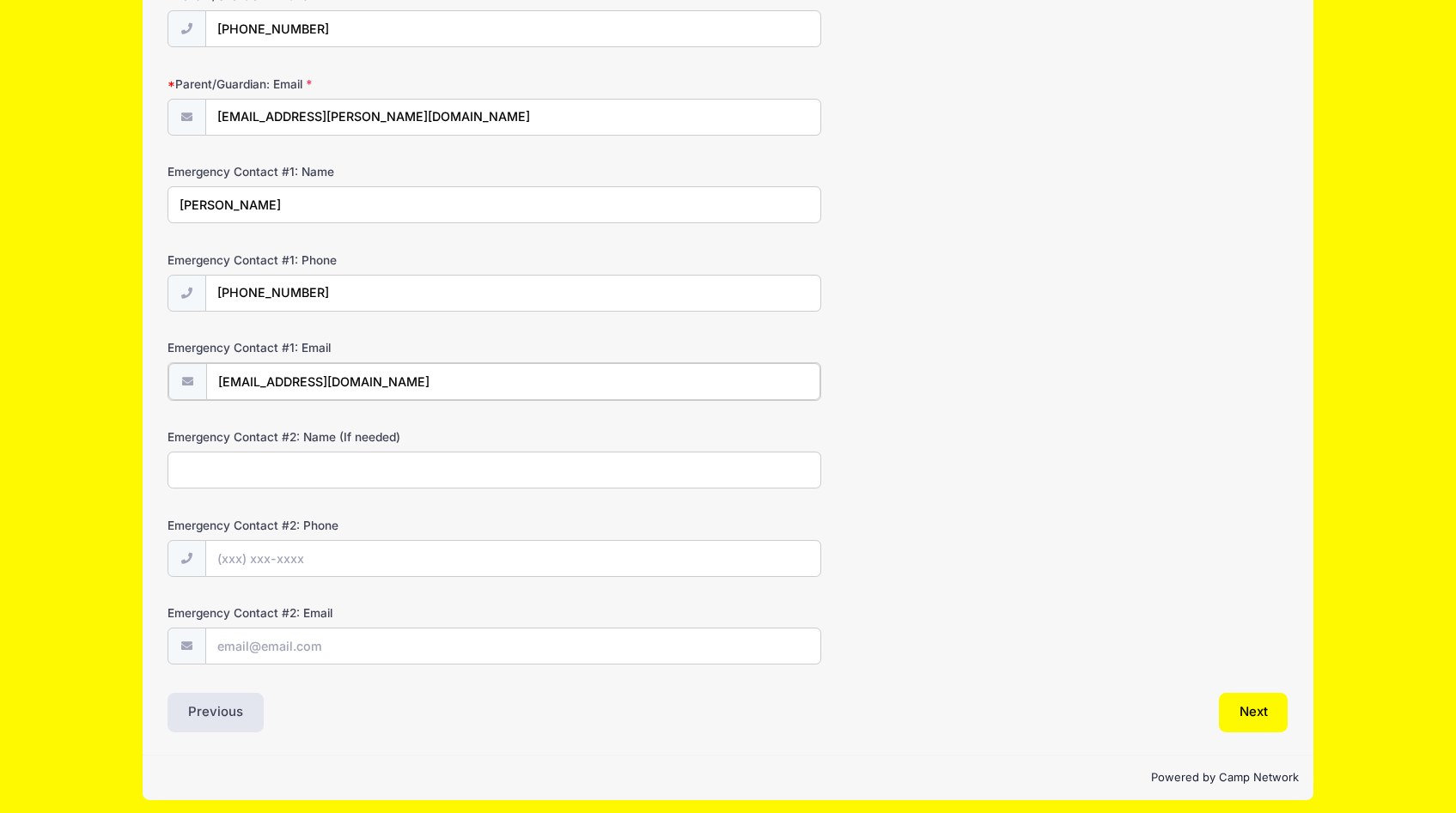
scroll to position [316, 0]
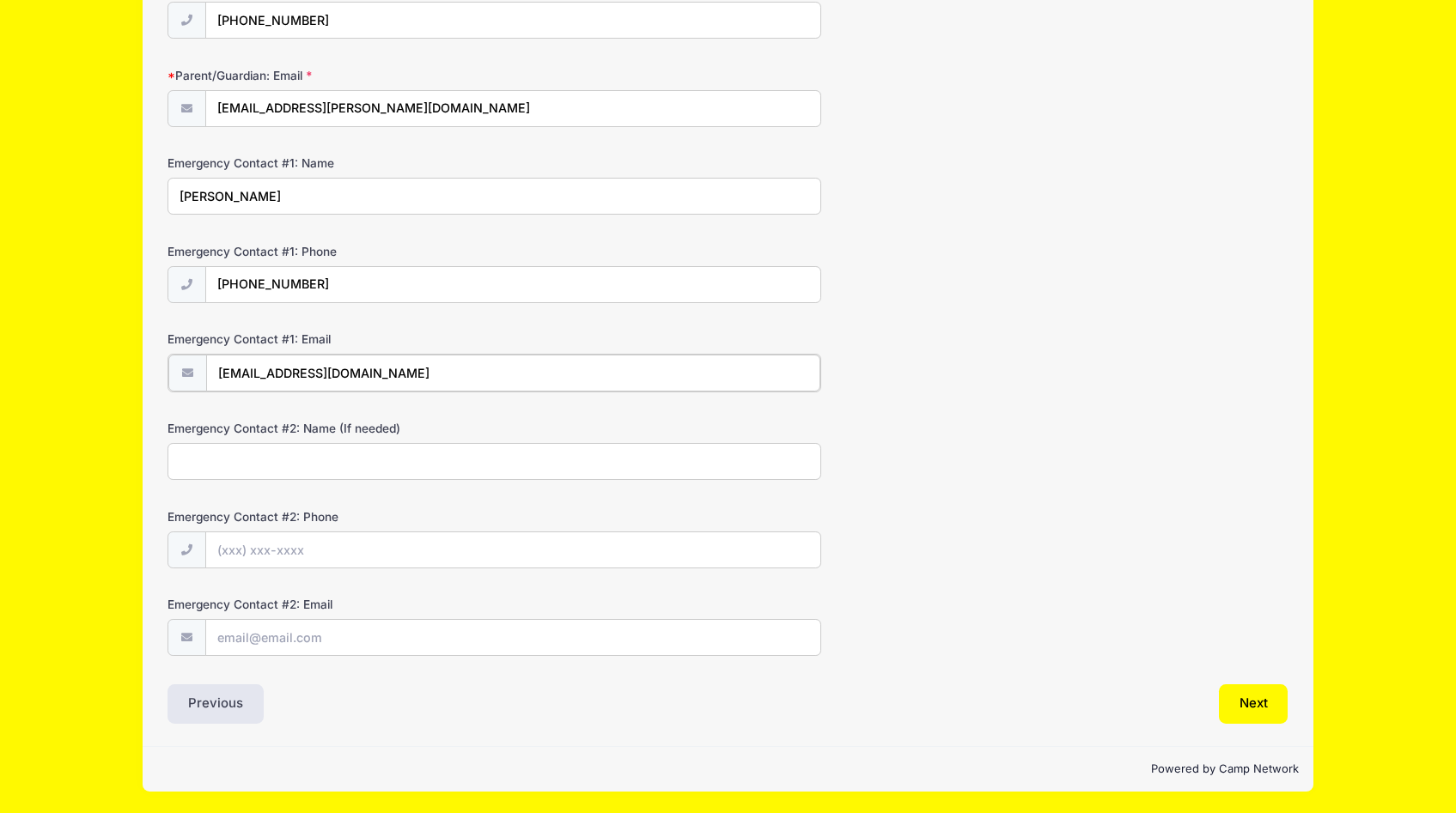
type input "[EMAIL_ADDRESS][DOMAIN_NAME]"
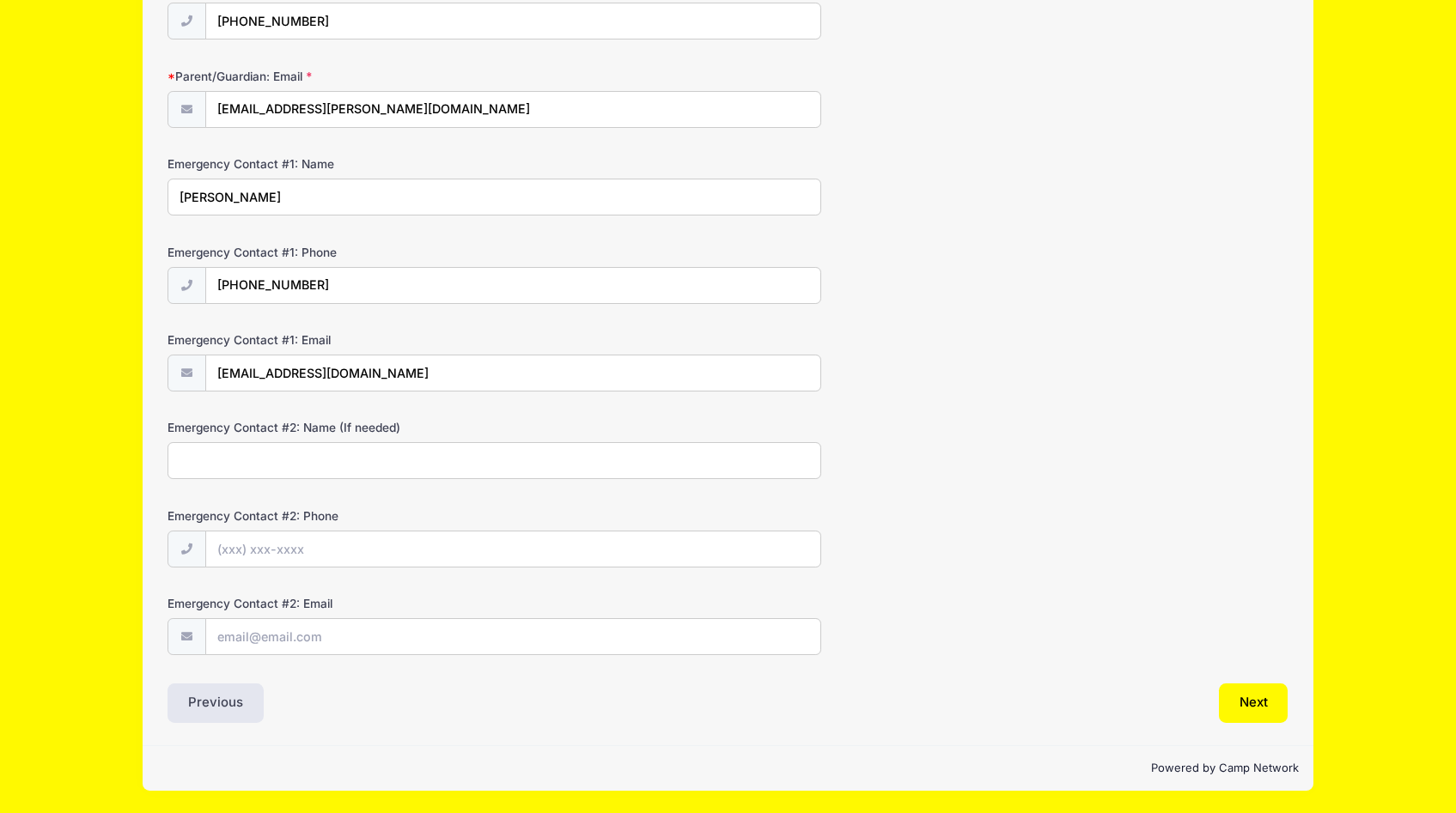
click at [226, 464] on input "Emergency Contact #2: Name (If needed)" at bounding box center [494, 461] width 653 height 37
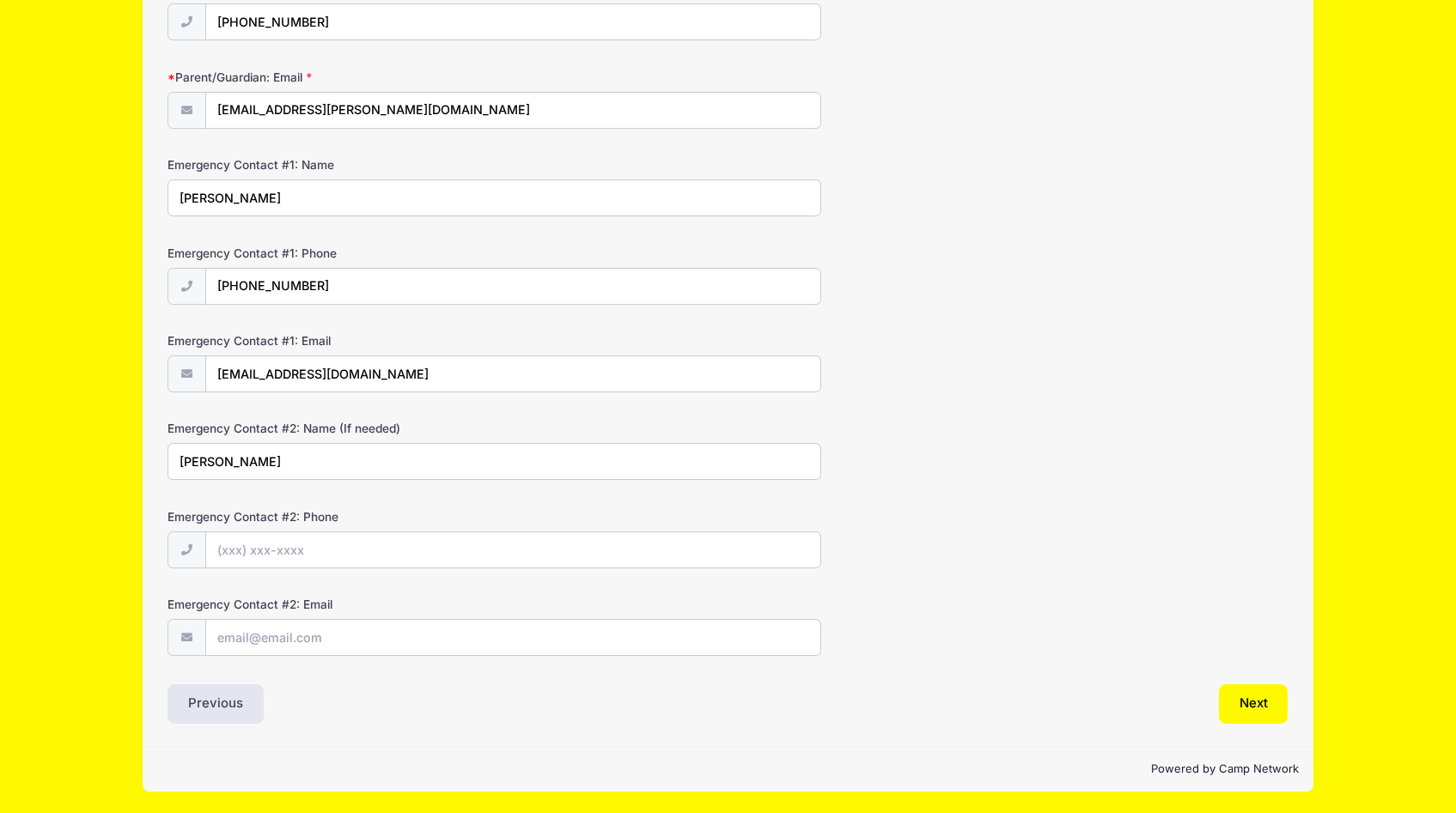
type input "Etleva Vatoci"
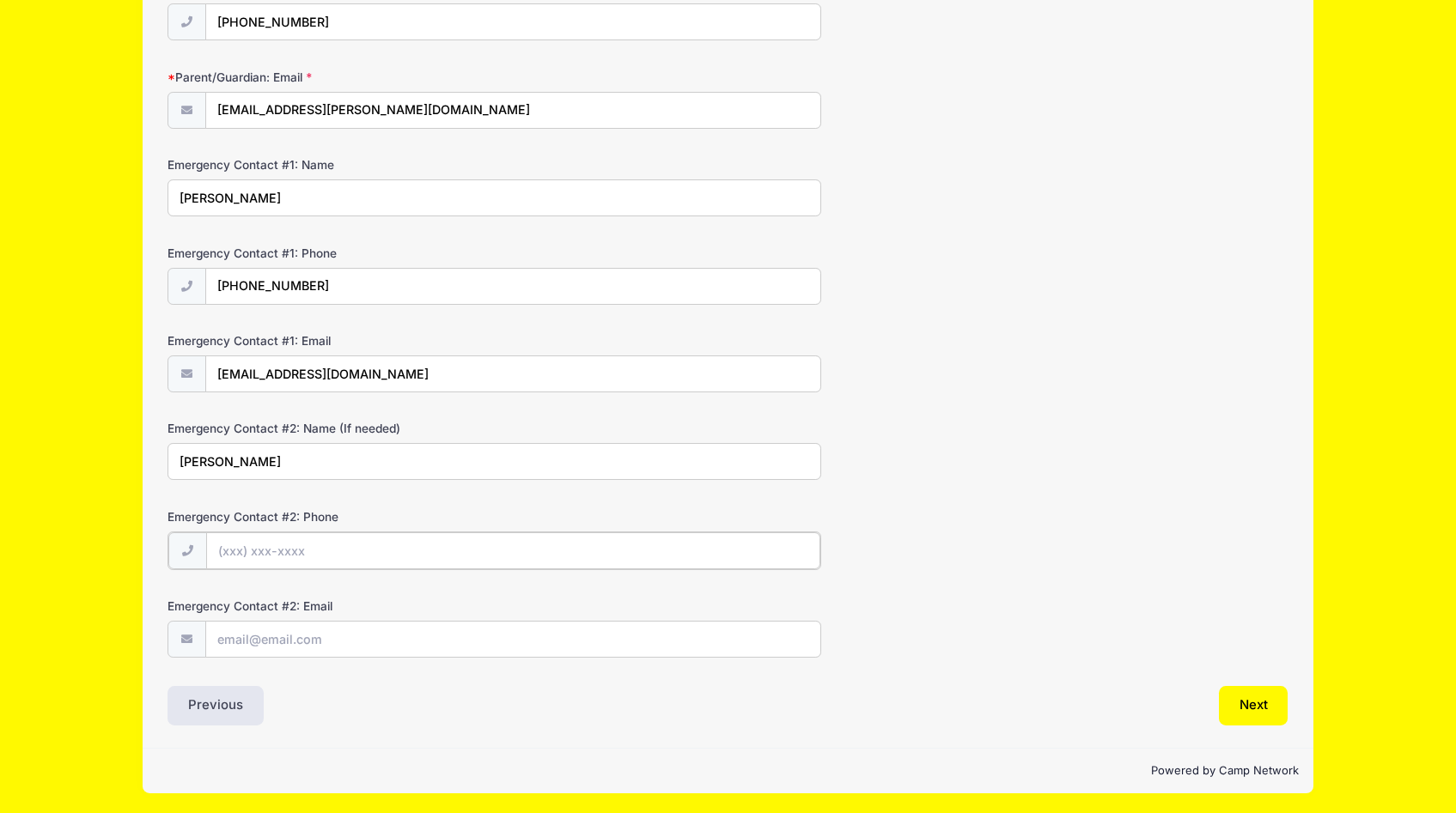
click at [227, 542] on input "Emergency Contact #2: Phone" at bounding box center [513, 551] width 614 height 37
type input "(908) 377-0635"
drag, startPoint x: 358, startPoint y: 110, endPoint x: 214, endPoint y: 116, distance: 144.1
click at [214, 116] on input "evatoci@livingston.org" at bounding box center [513, 111] width 614 height 37
click at [230, 636] on input "Emergency Contact #2: Email" at bounding box center [513, 638] width 614 height 37
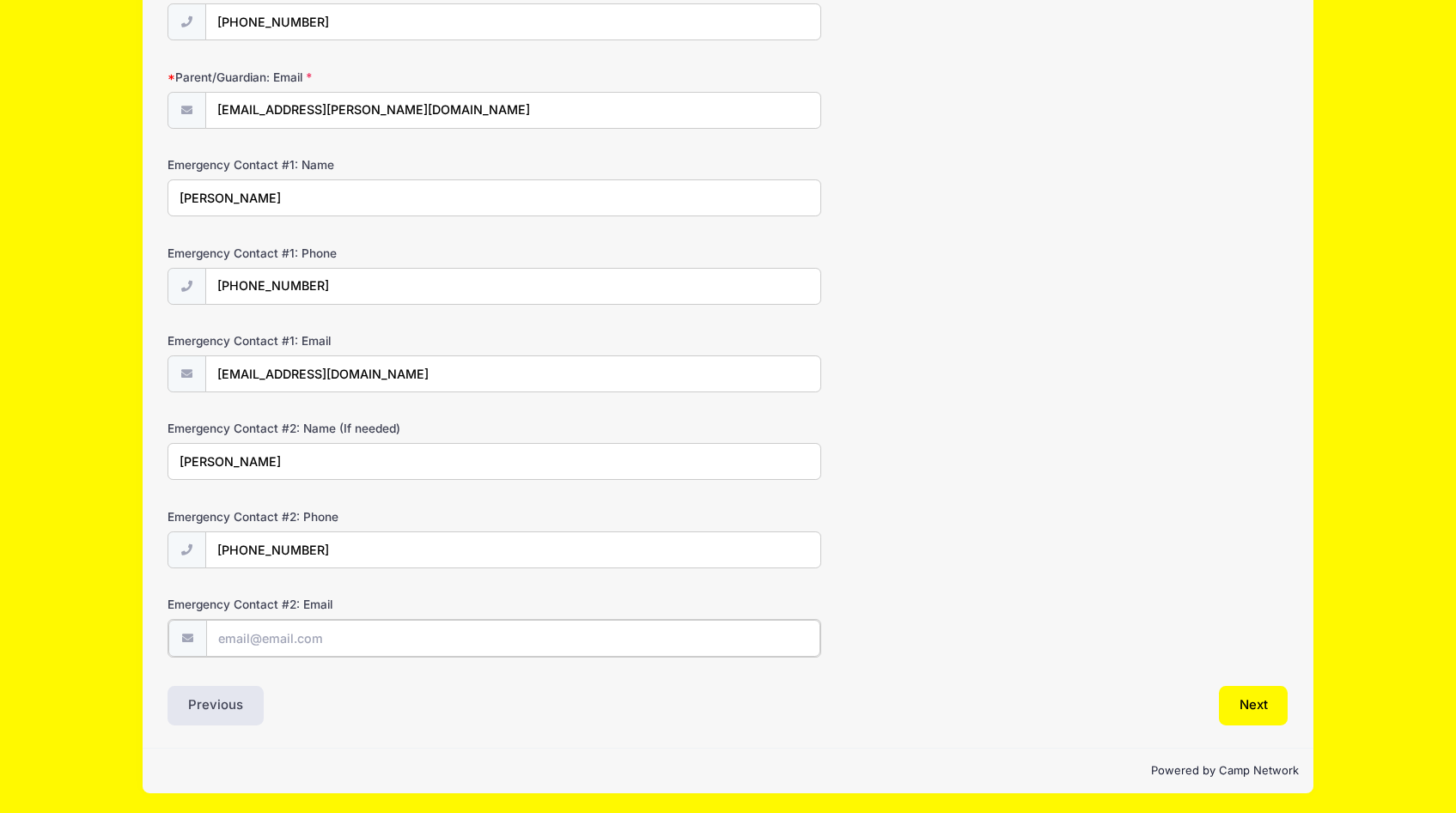
paste input "evatoci@livingston.org"
type input "evatoci@livingston.org"
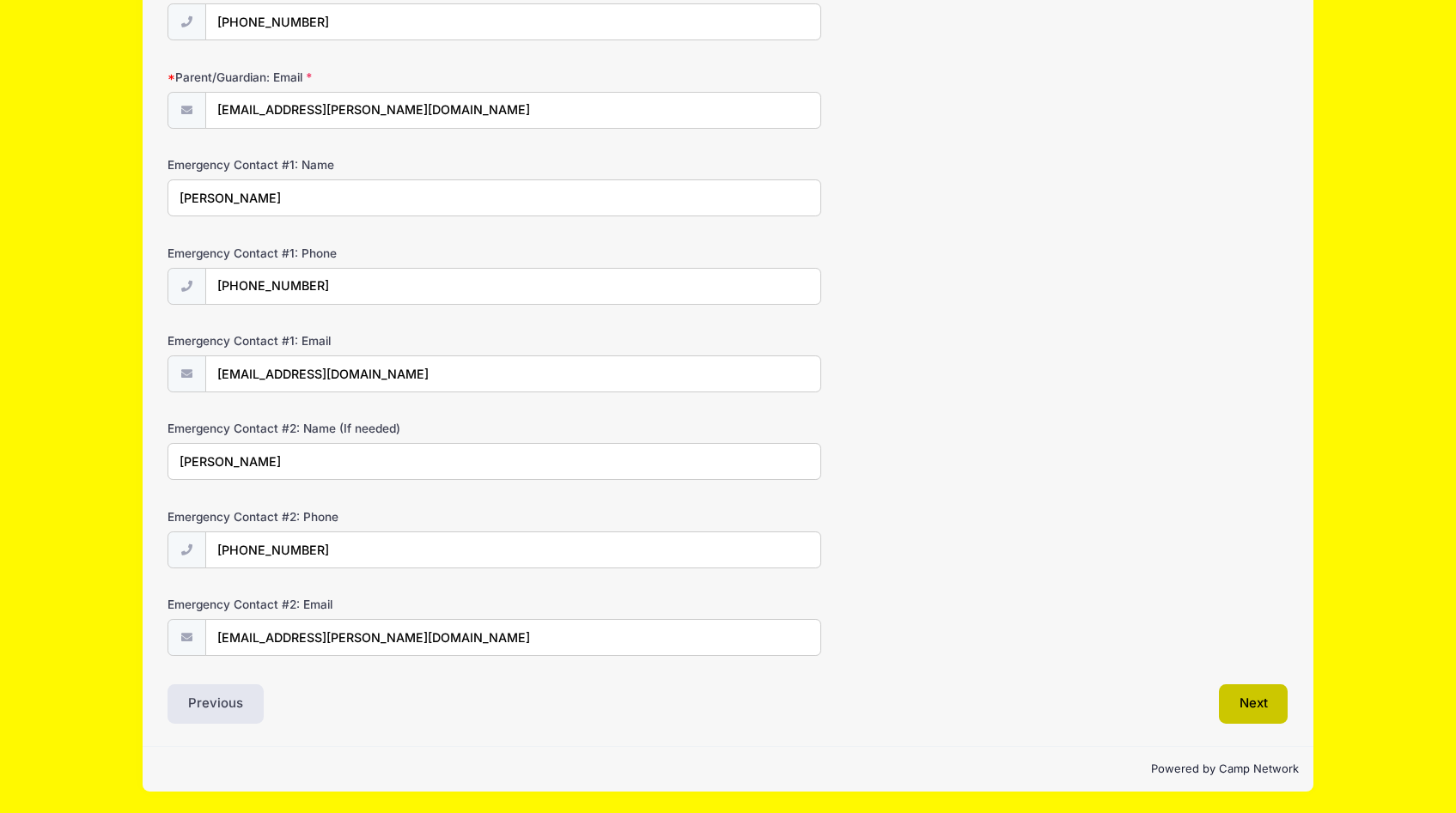
click at [1243, 702] on button "Next" at bounding box center [1253, 704] width 70 height 40
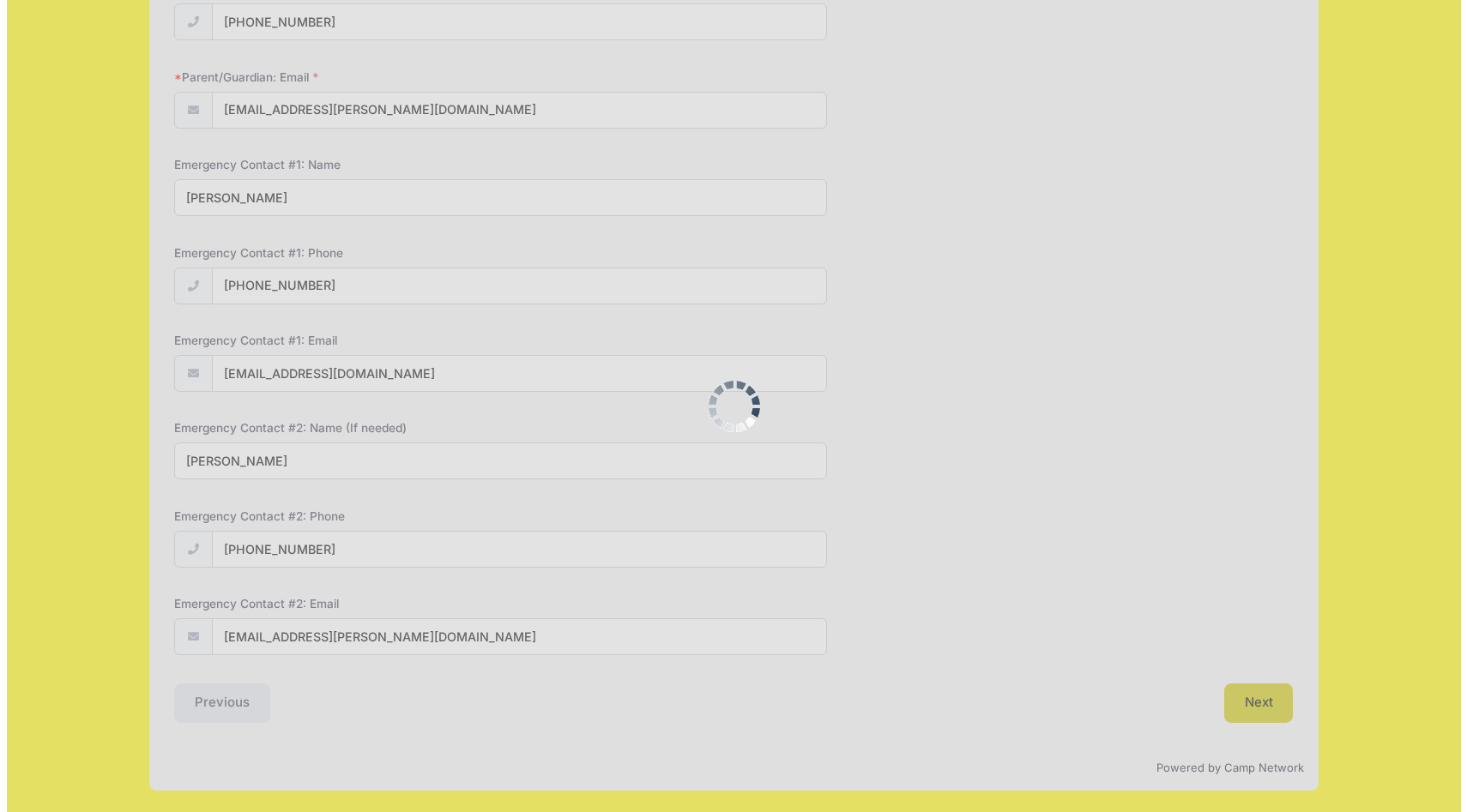
scroll to position [0, 0]
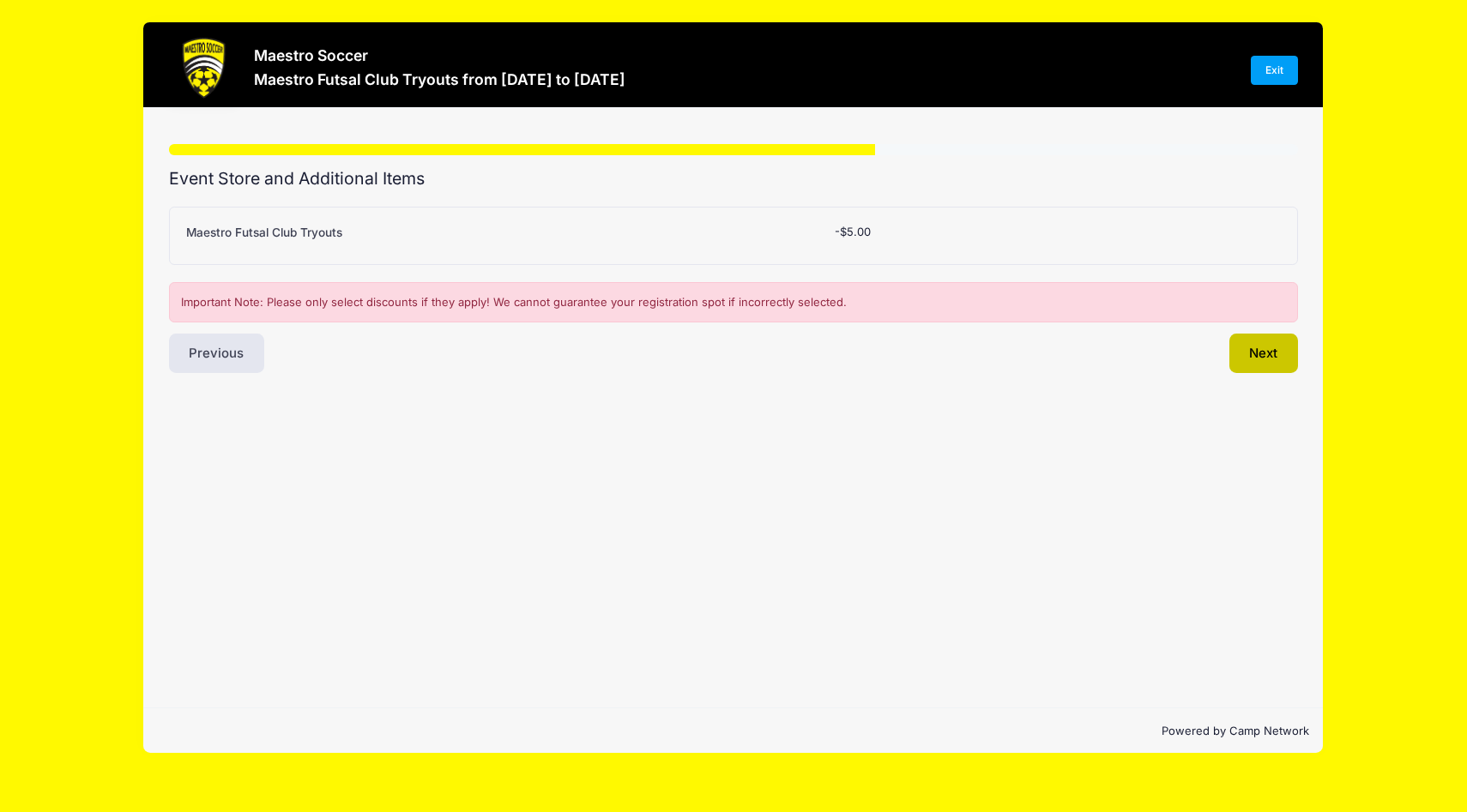
click at [1252, 357] on button "Next" at bounding box center [1264, 353] width 70 height 40
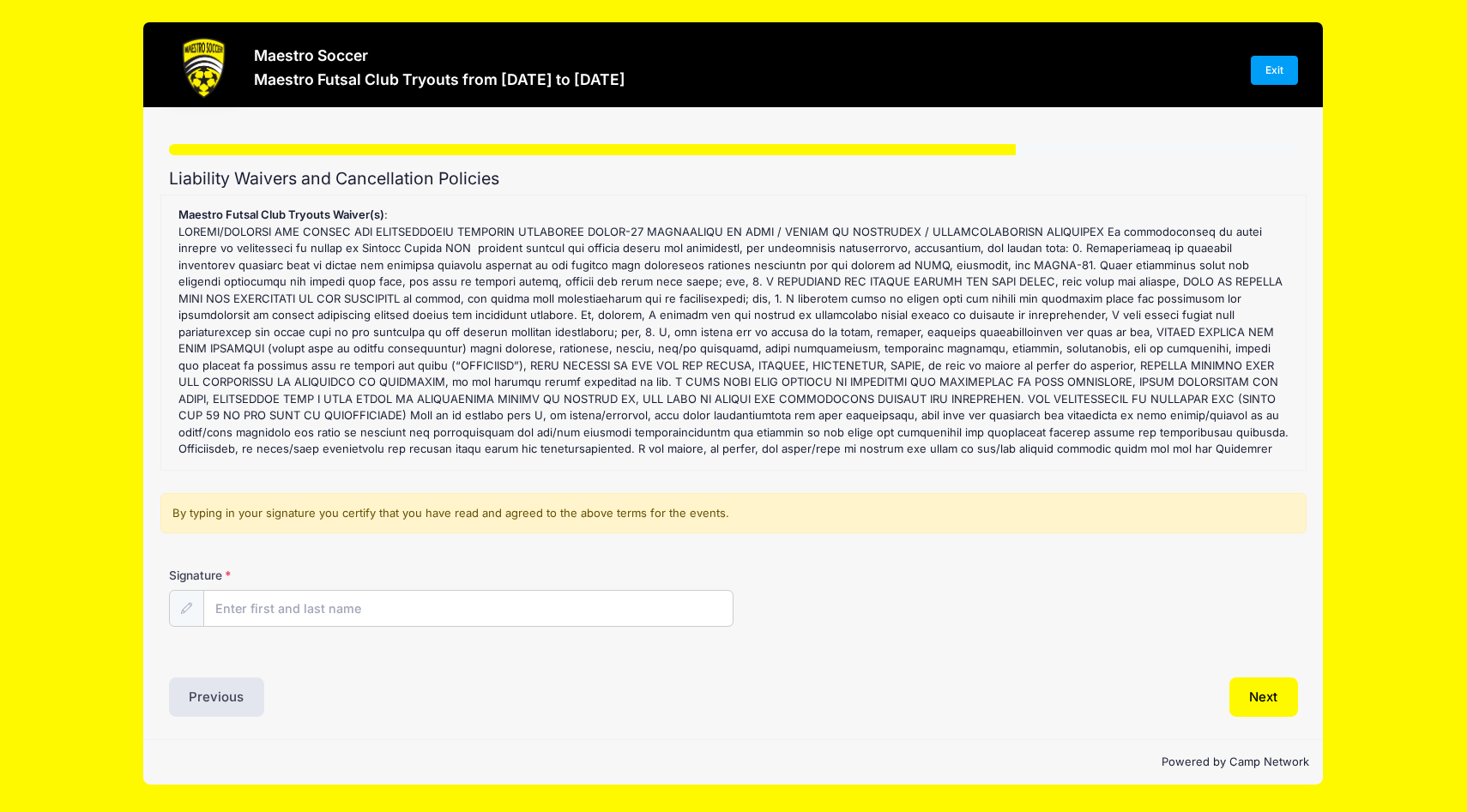
scroll to position [60, 0]
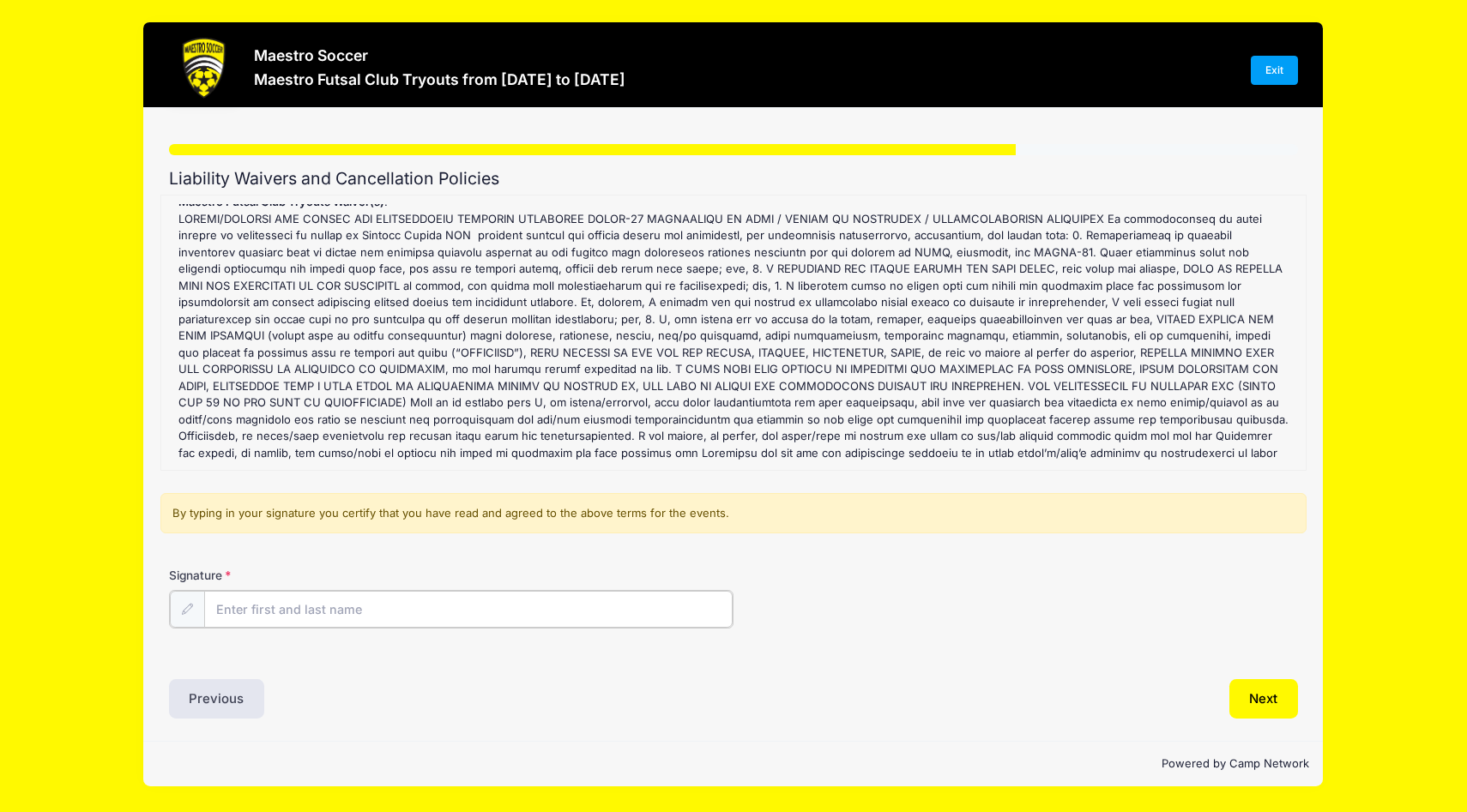
click at [256, 612] on input "Signature" at bounding box center [469, 609] width 529 height 37
type input "Etleva Vatoci"
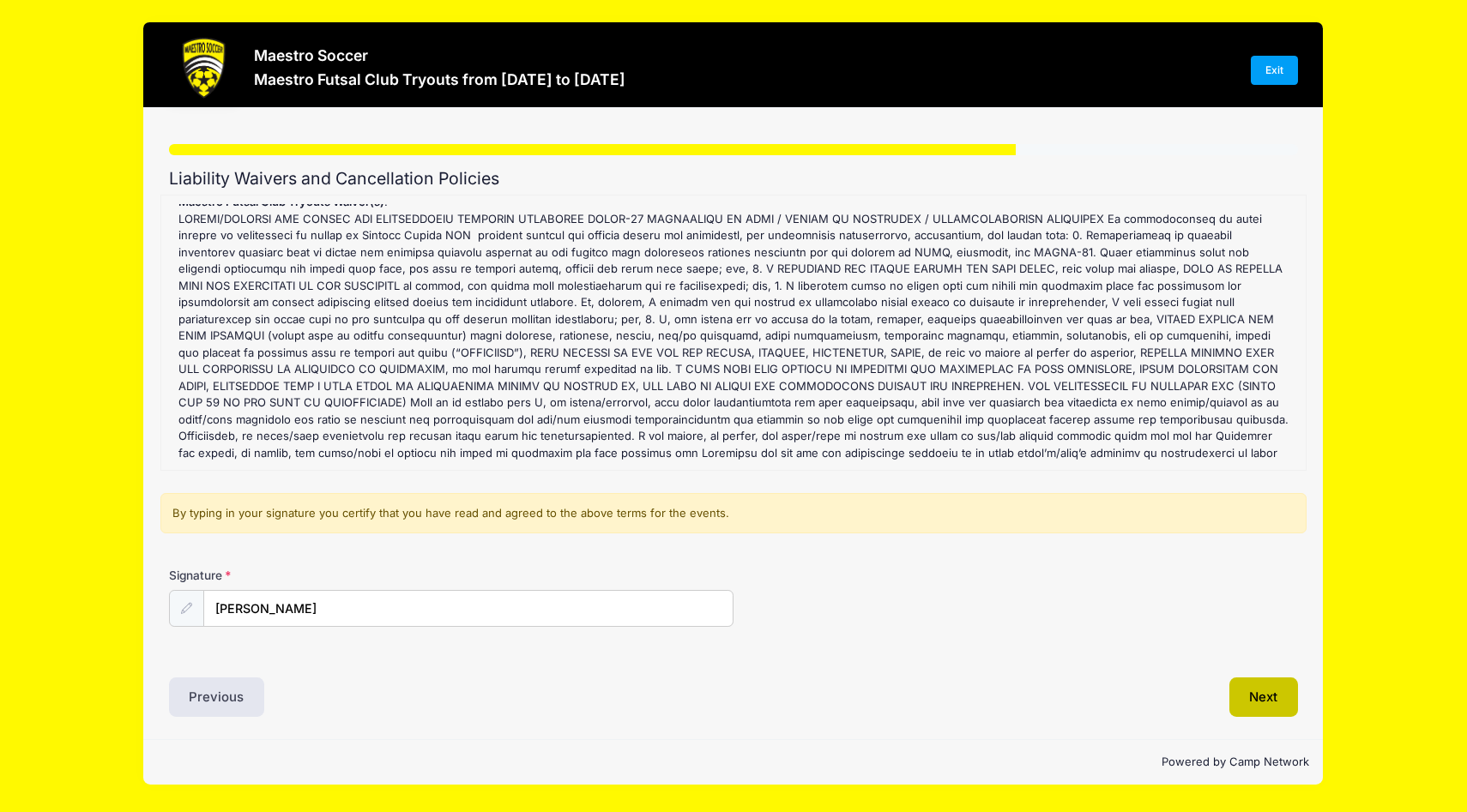
click at [1259, 696] on button "Next" at bounding box center [1264, 697] width 70 height 40
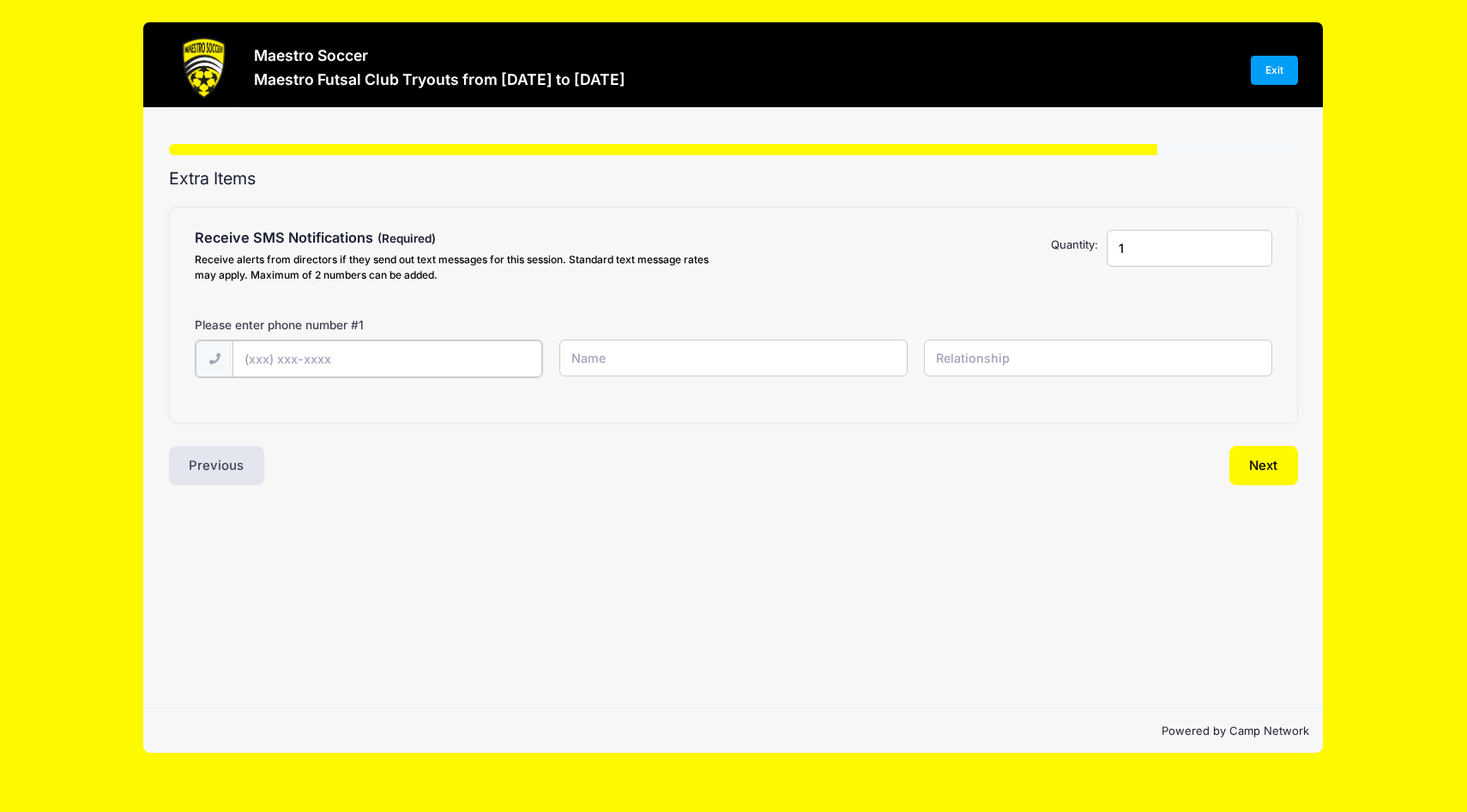
click at [256, 358] on input "text" at bounding box center [387, 359] width 309 height 37
type input "(908) 377-0635"
click at [581, 358] on input "text" at bounding box center [733, 358] width 348 height 37
type input "Etleva Vatoci"
click at [948, 358] on input "text" at bounding box center [1098, 358] width 348 height 37
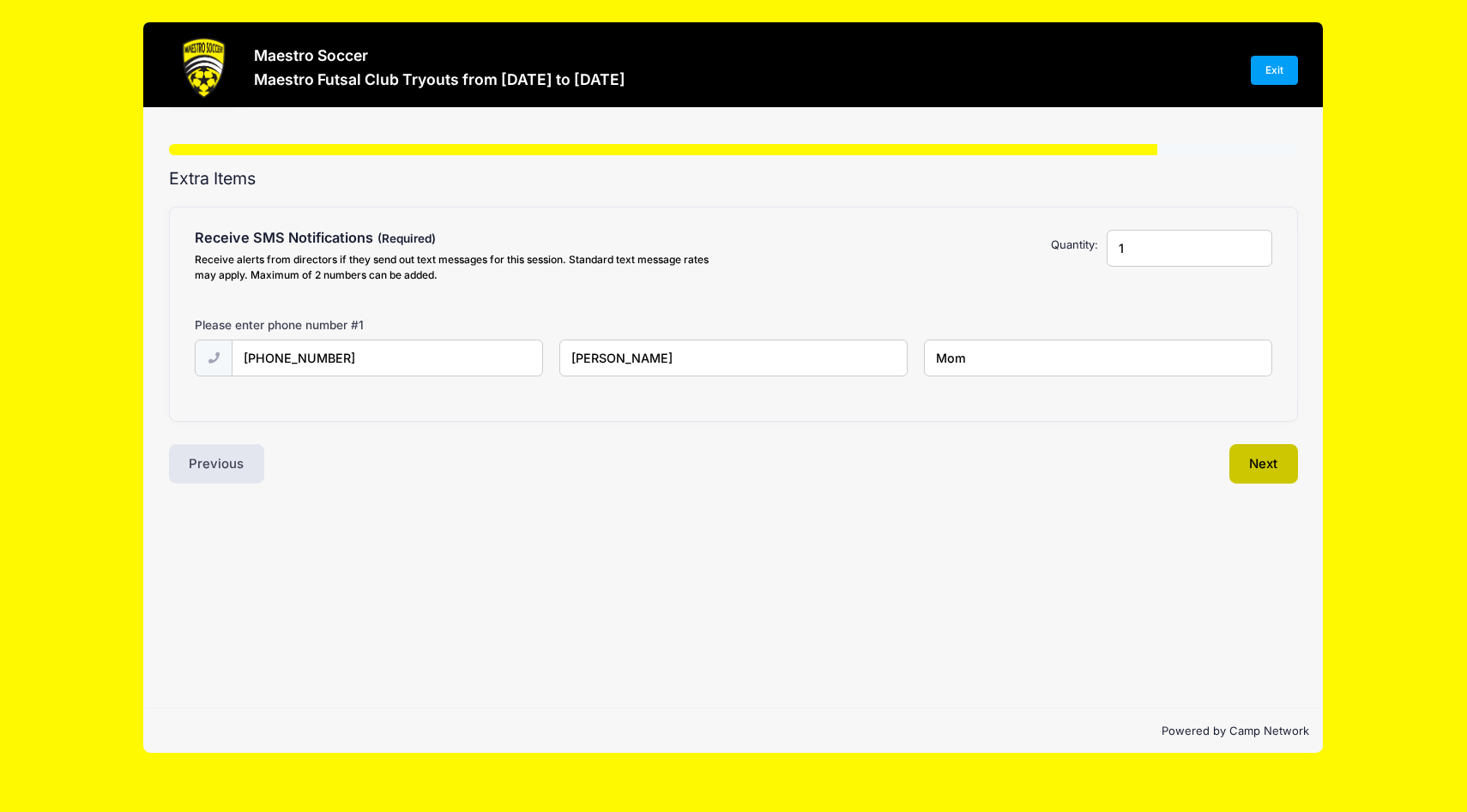
type input "Mom"
click at [1256, 461] on button "Next" at bounding box center [1264, 463] width 70 height 40
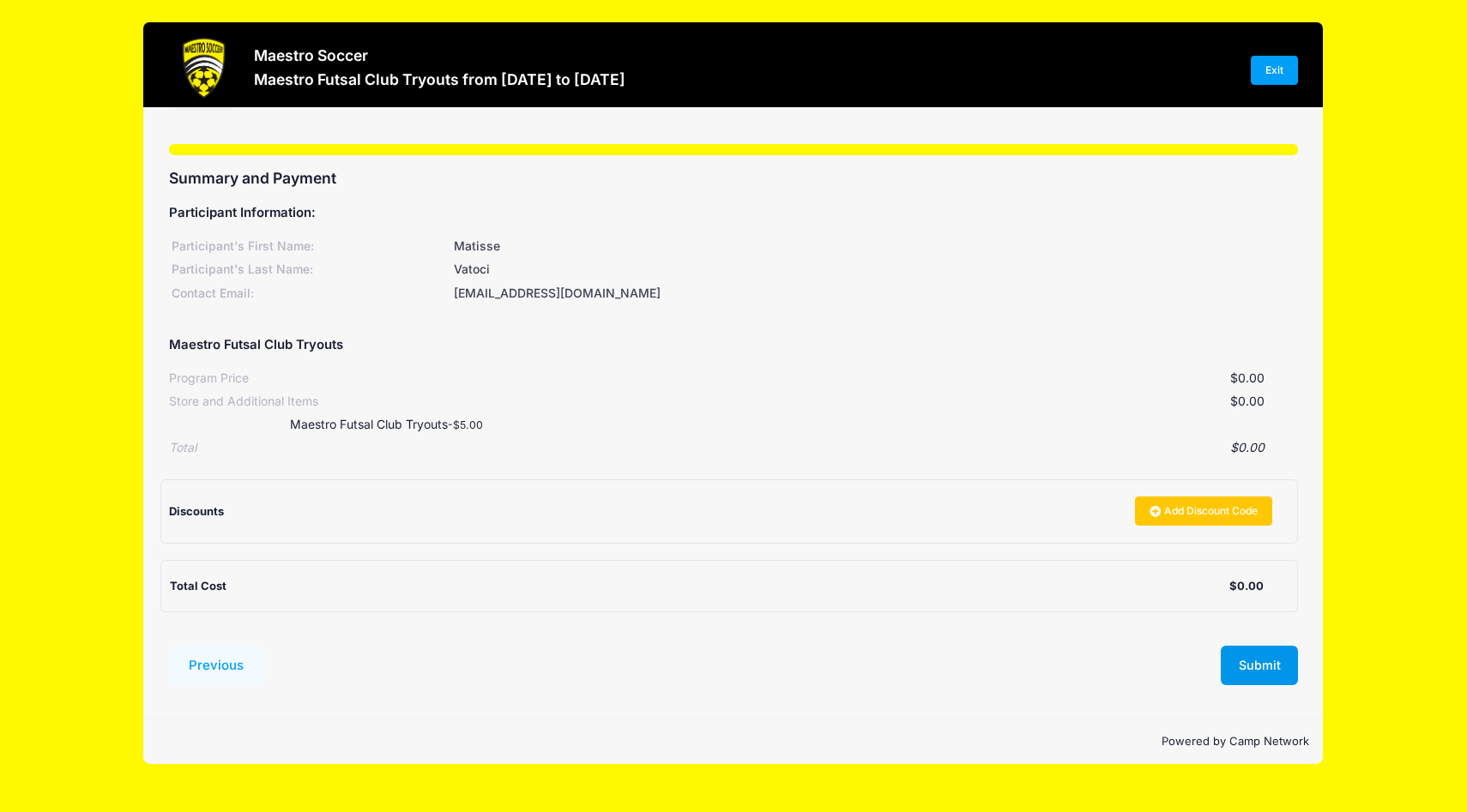
click at [1251, 669] on button "Submit" at bounding box center [1260, 665] width 78 height 40
